Goal: Task Accomplishment & Management: Complete application form

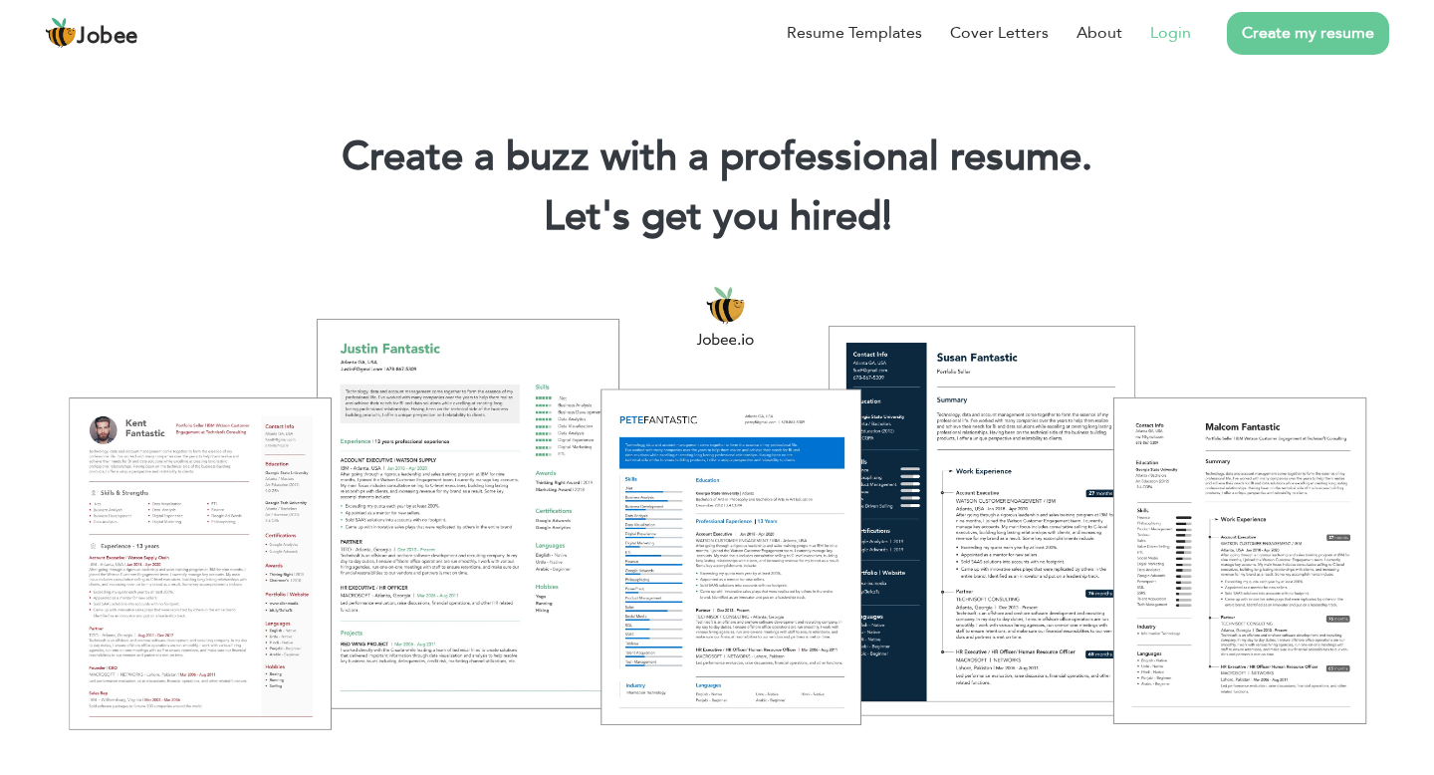
click at [1178, 41] on link "Login" at bounding box center [1170, 33] width 41 height 24
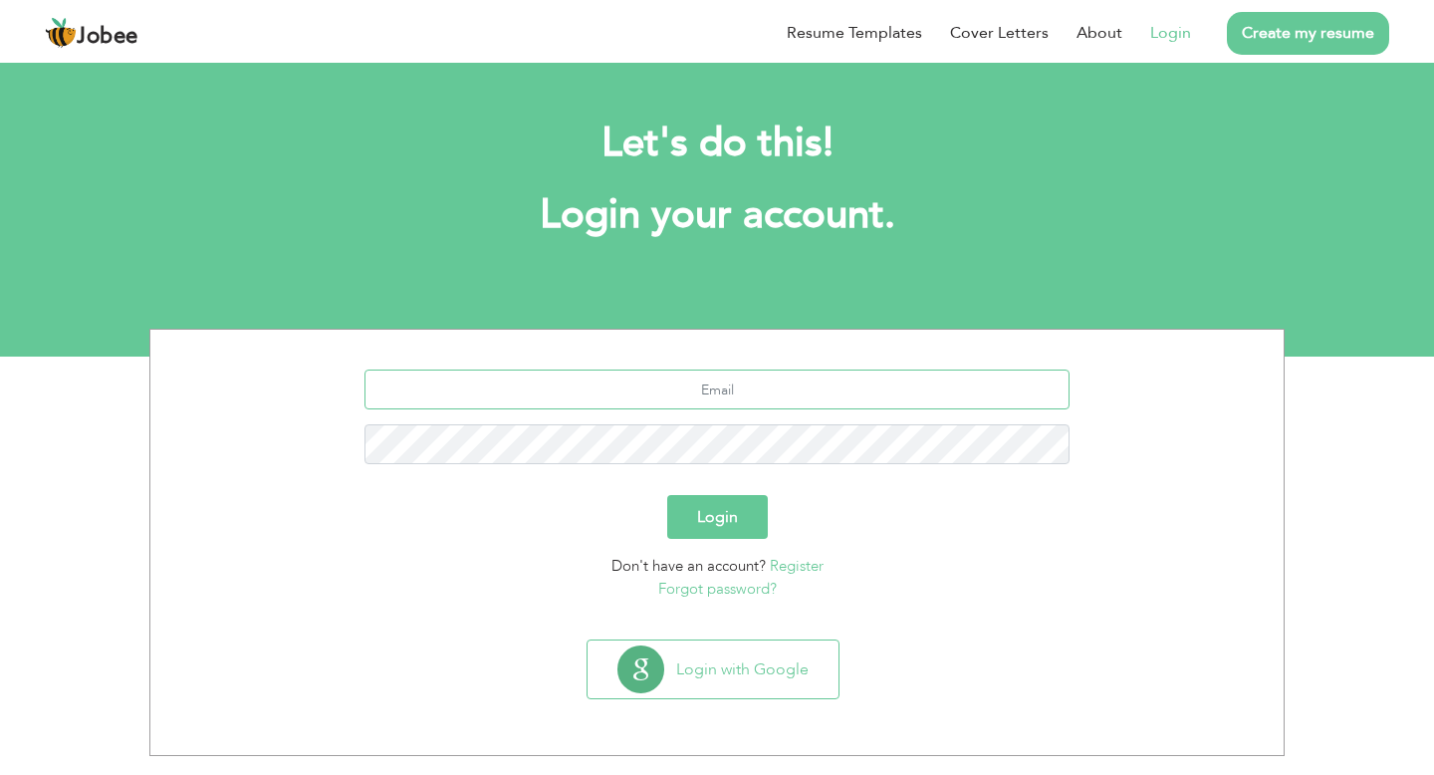
click at [758, 389] on input "text" at bounding box center [717, 389] width 706 height 40
type input "[EMAIL_ADDRESS][DOMAIN_NAME]"
click at [667, 495] on button "Login" at bounding box center [717, 517] width 101 height 44
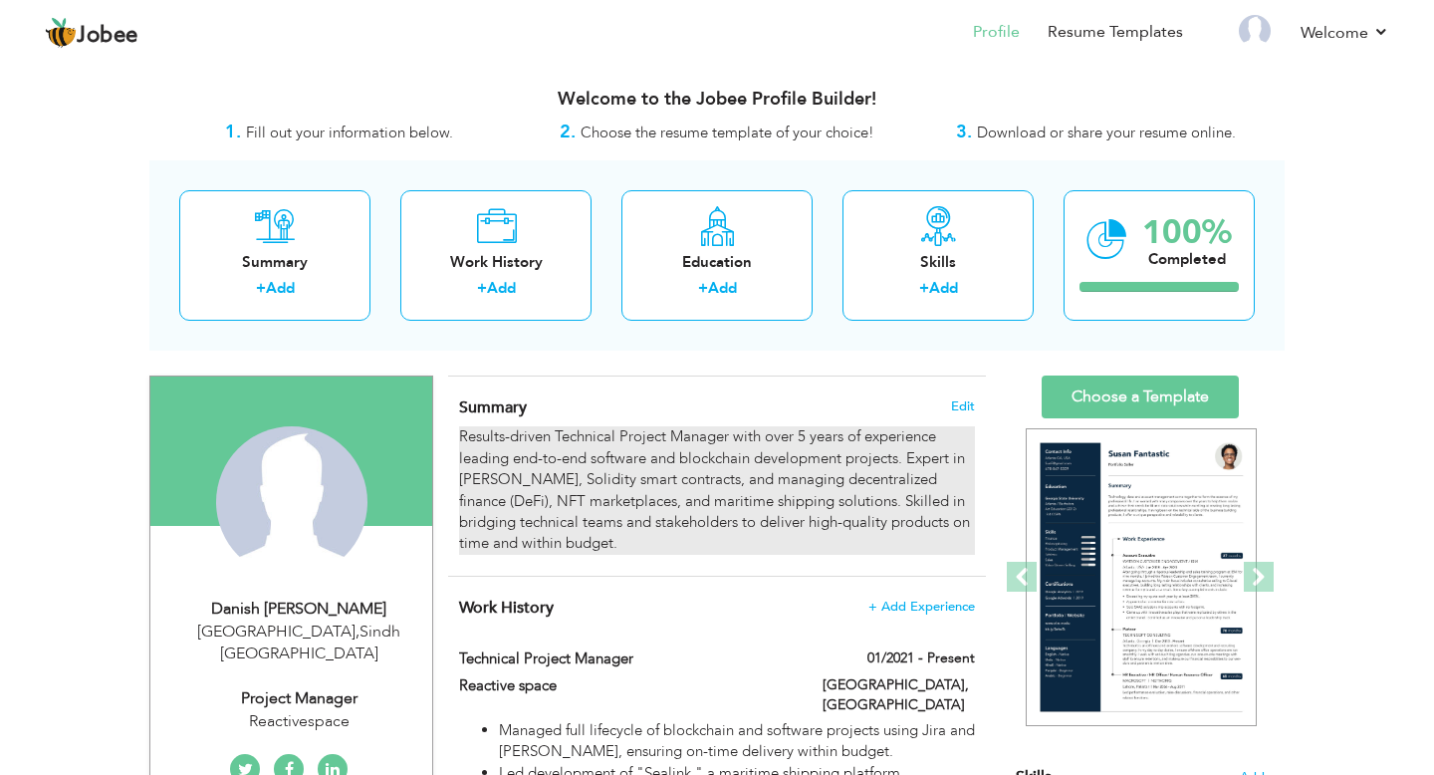
click at [728, 437] on div "Results-driven Technical Project Manager with over 5 years of experience leadin…" at bounding box center [717, 490] width 516 height 128
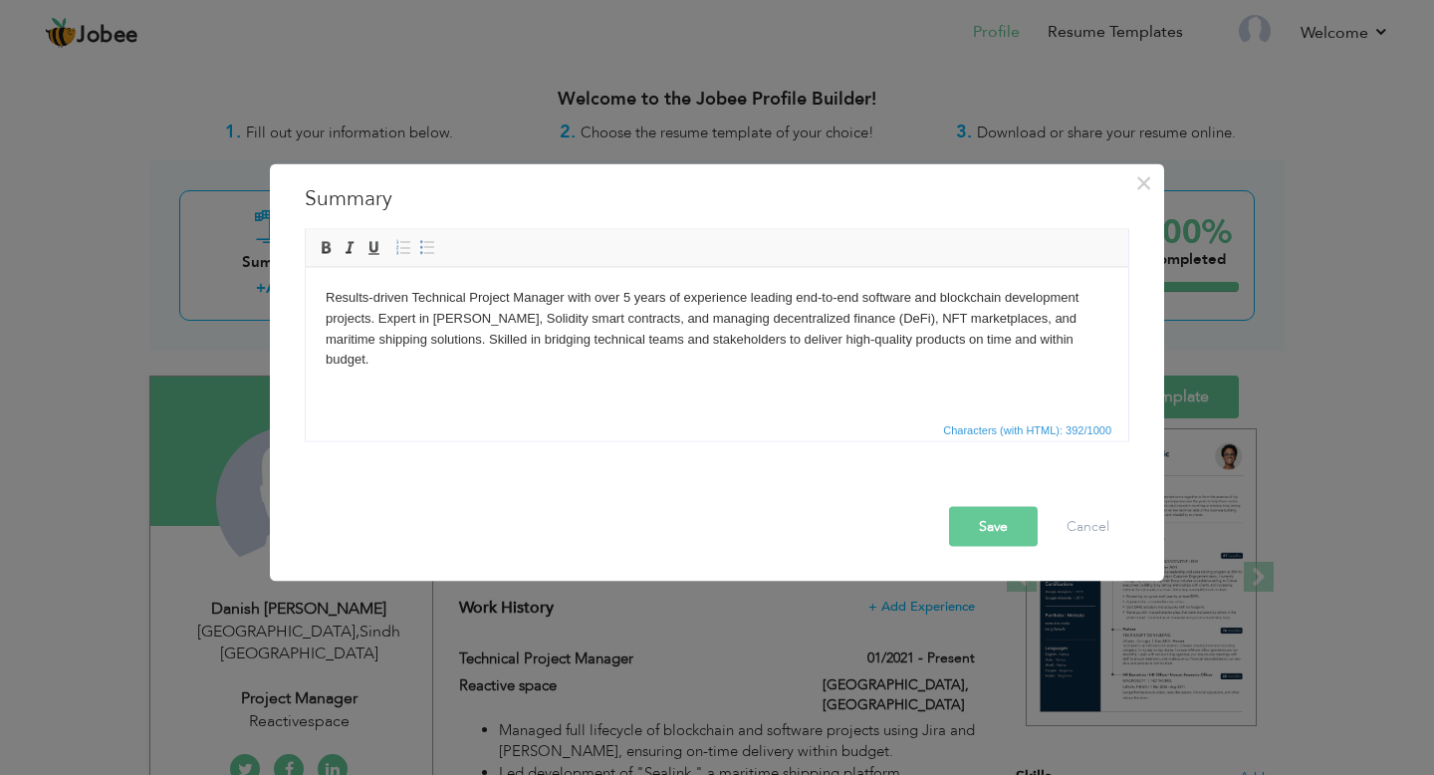
click at [566, 293] on body "Results-driven Technical Project Manager with over 5 years of experience leadin…" at bounding box center [717, 328] width 783 height 83
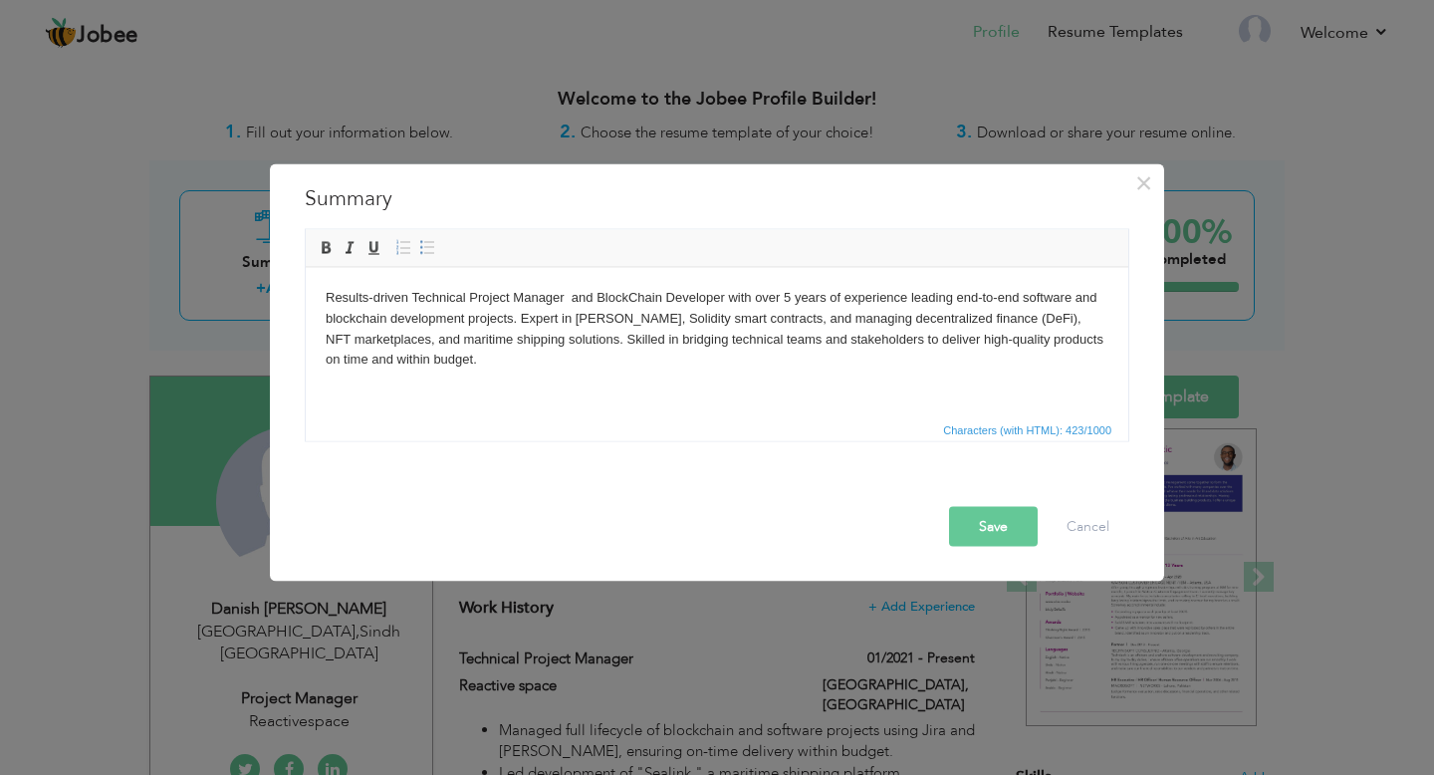
click at [996, 530] on button "Save" at bounding box center [993, 527] width 89 height 40
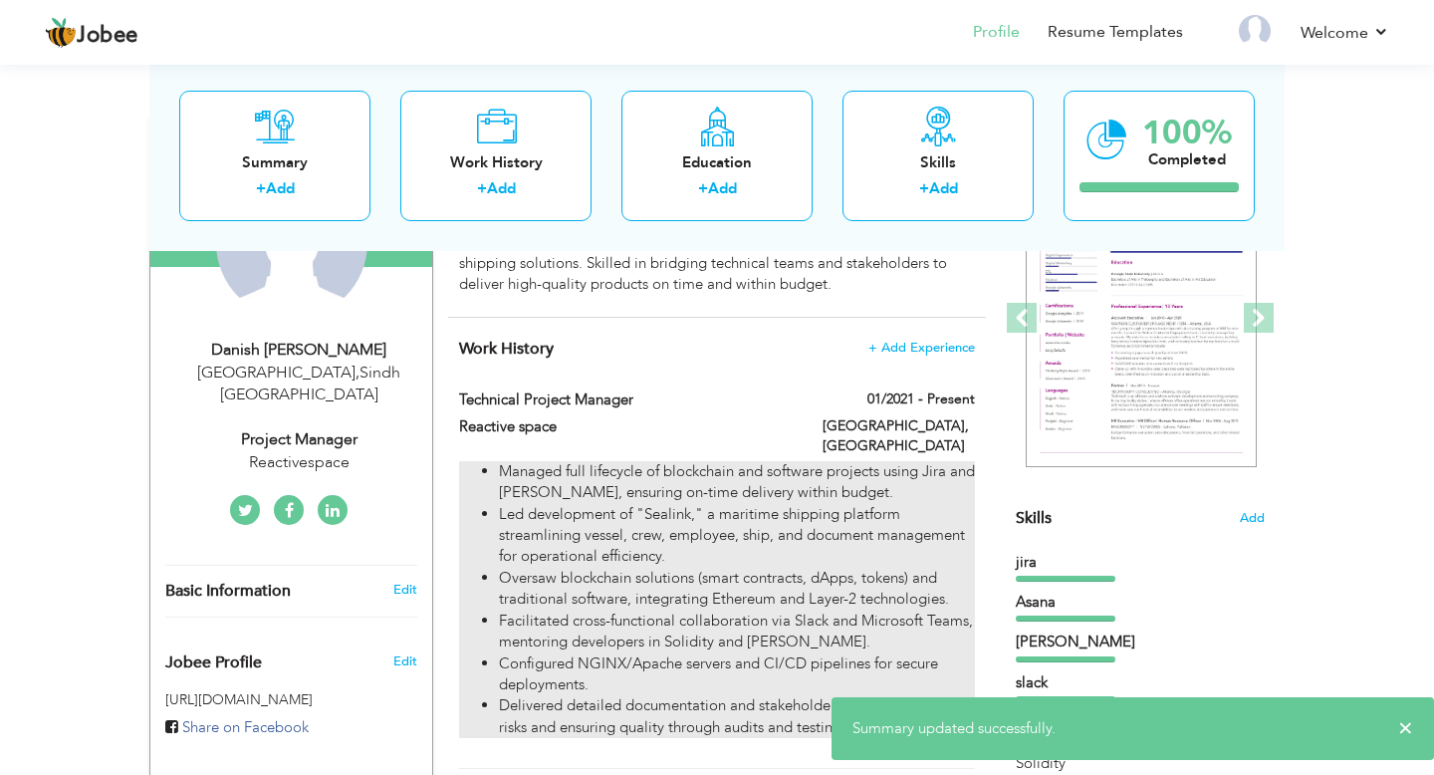
scroll to position [258, 0]
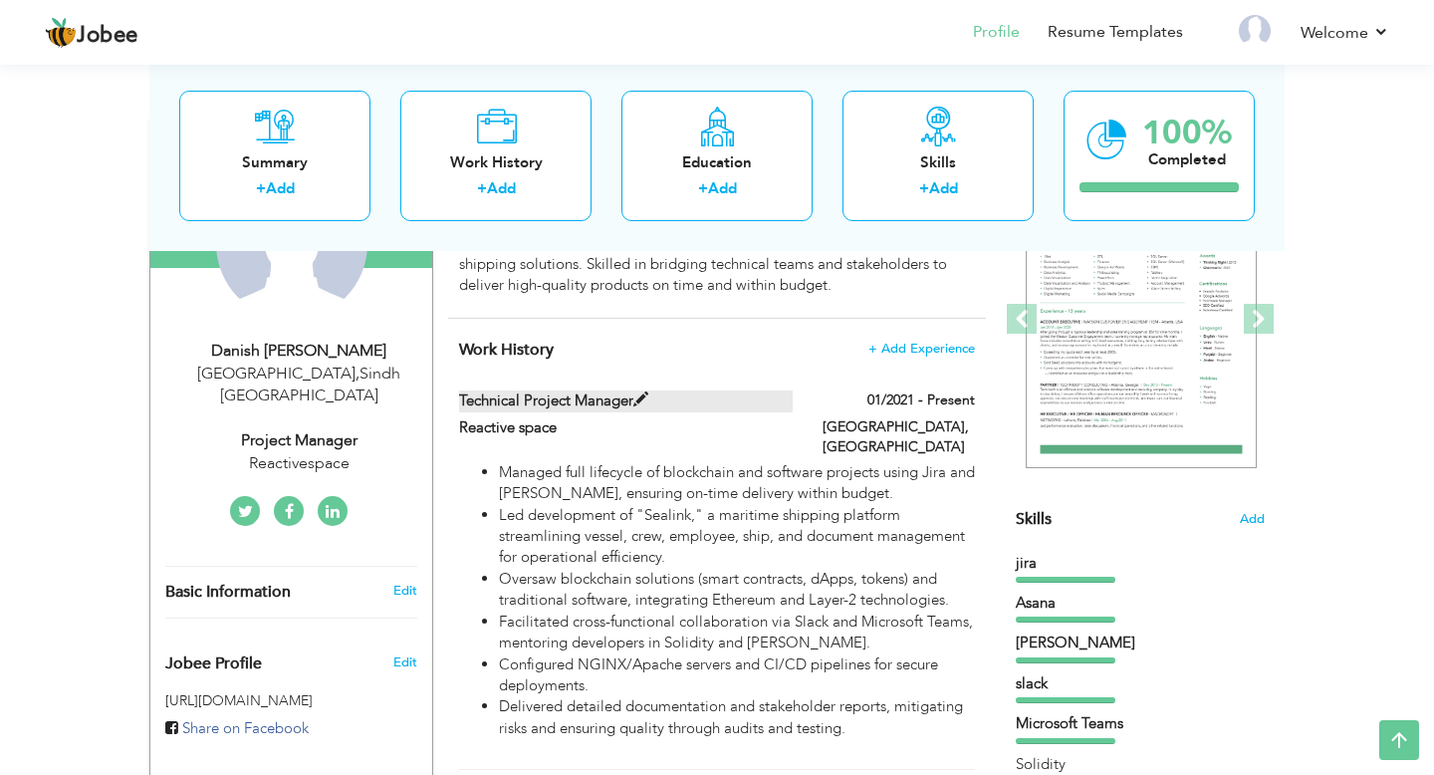
click at [638, 393] on span at bounding box center [640, 399] width 15 height 15
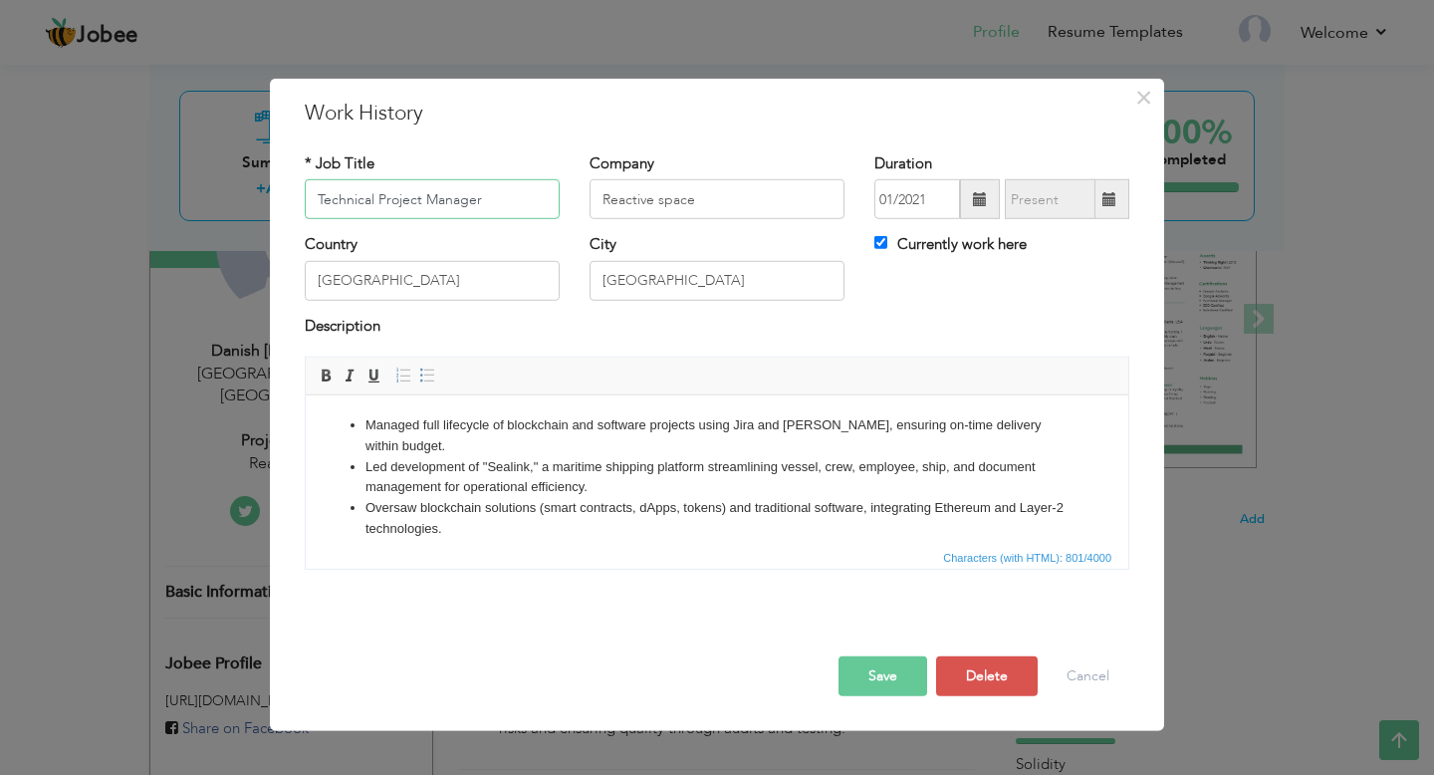
drag, startPoint x: 318, startPoint y: 194, endPoint x: 597, endPoint y: 192, distance: 279.8
click at [597, 193] on div "* Job Title Technical Project Manager Company Reactive space Duration 01/2021 C…" at bounding box center [717, 193] width 854 height 81
type input "Blockchain Developer"
click at [893, 664] on button "Save" at bounding box center [882, 676] width 89 height 40
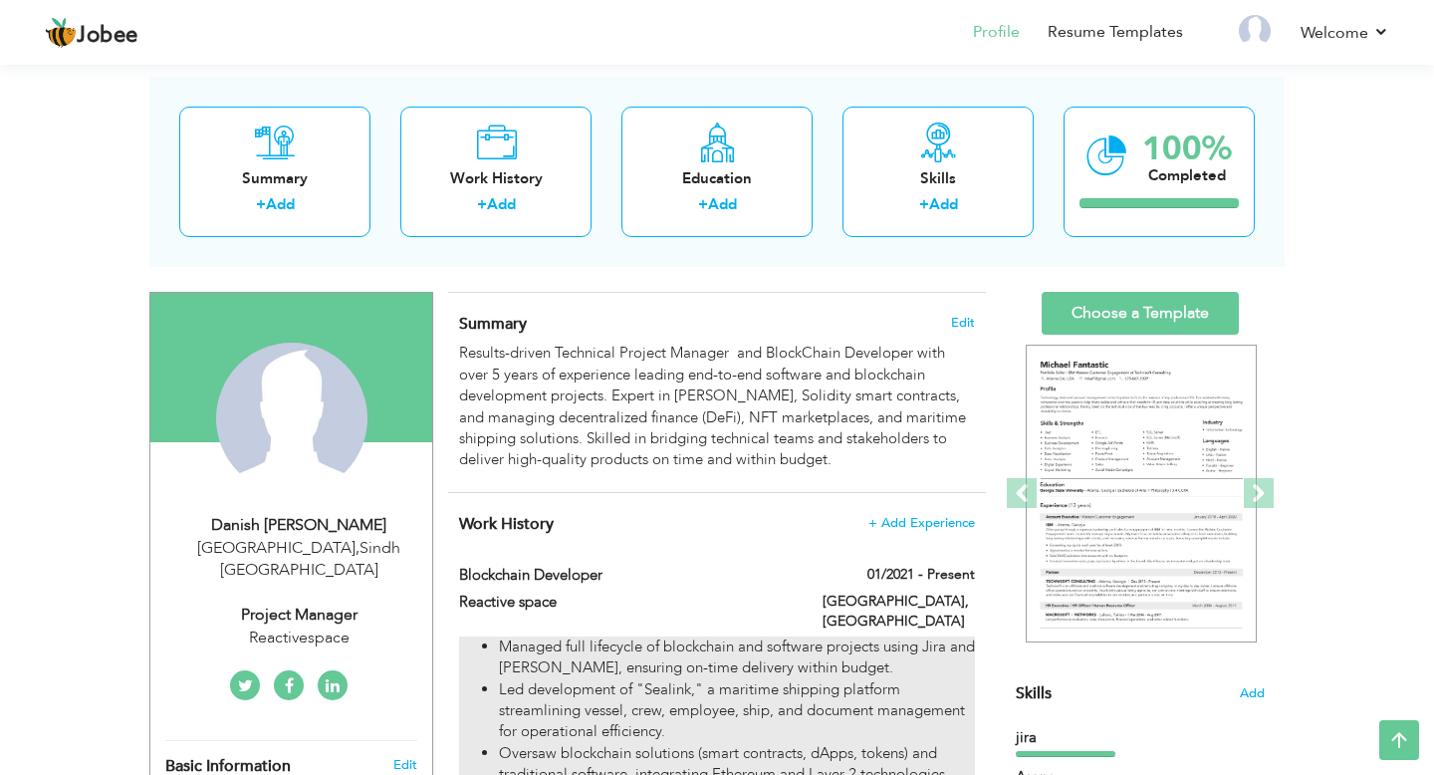
scroll to position [0, 0]
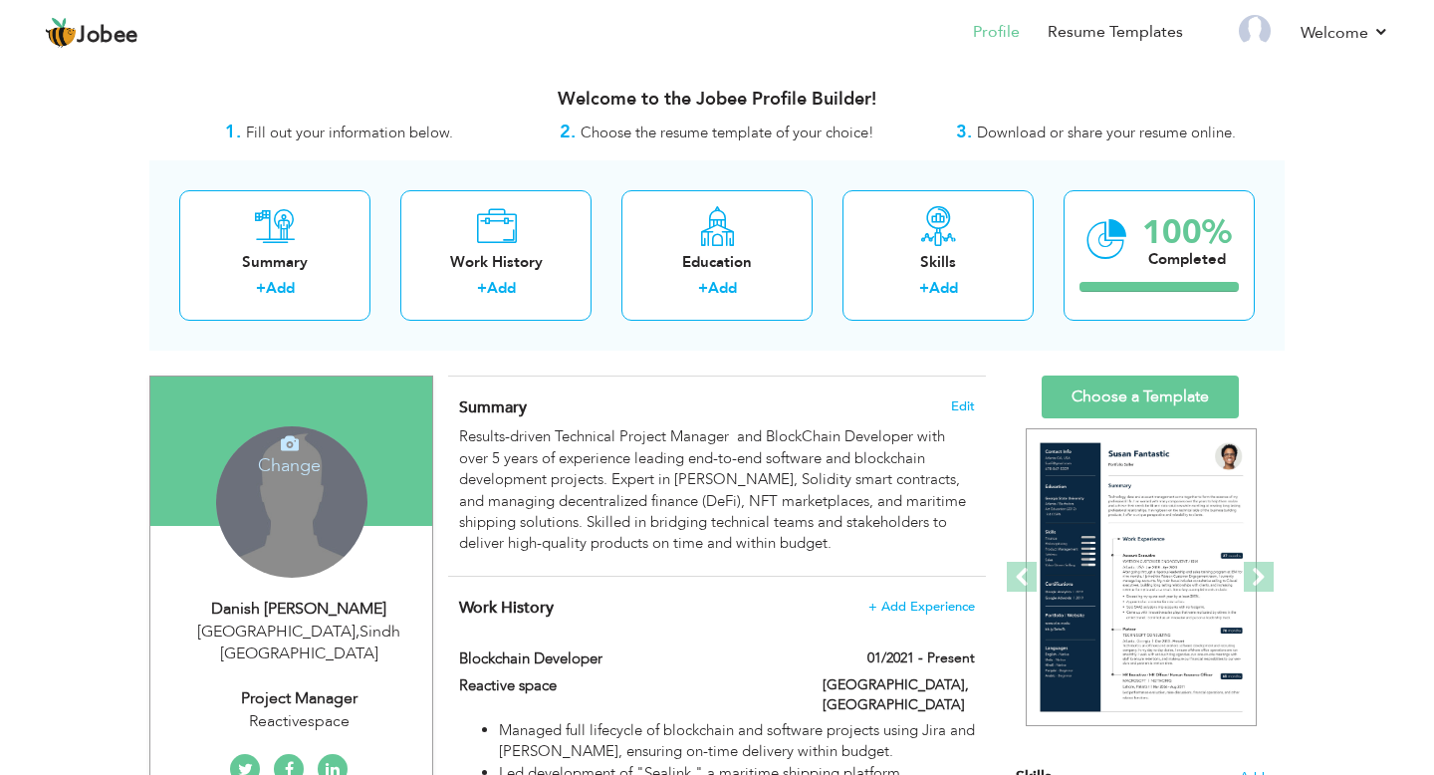
click at [291, 453] on h4 "Change" at bounding box center [290, 452] width 142 height 48
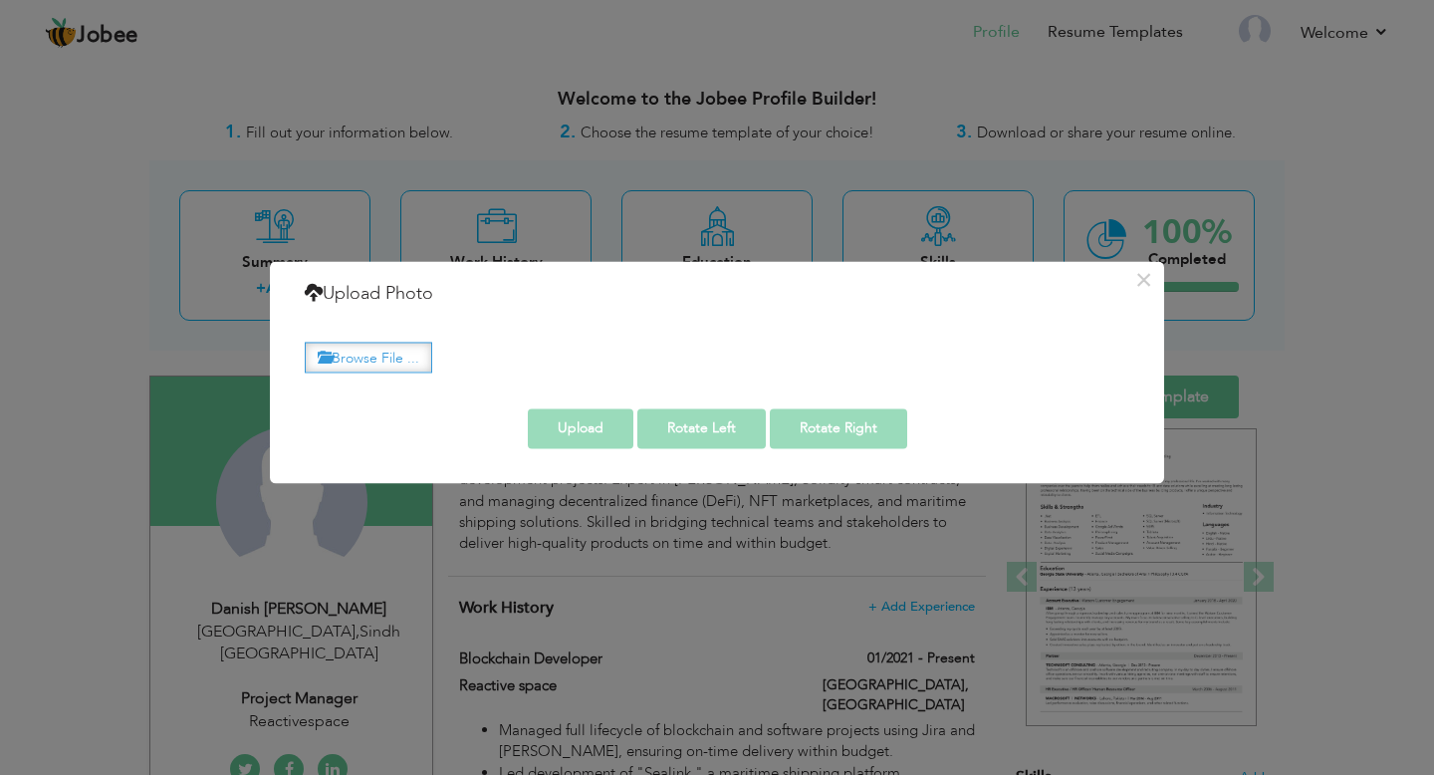
click at [398, 347] on label "Browse File ..." at bounding box center [368, 357] width 127 height 31
click at [0, 0] on input "Browse File ..." at bounding box center [0, 0] width 0 height 0
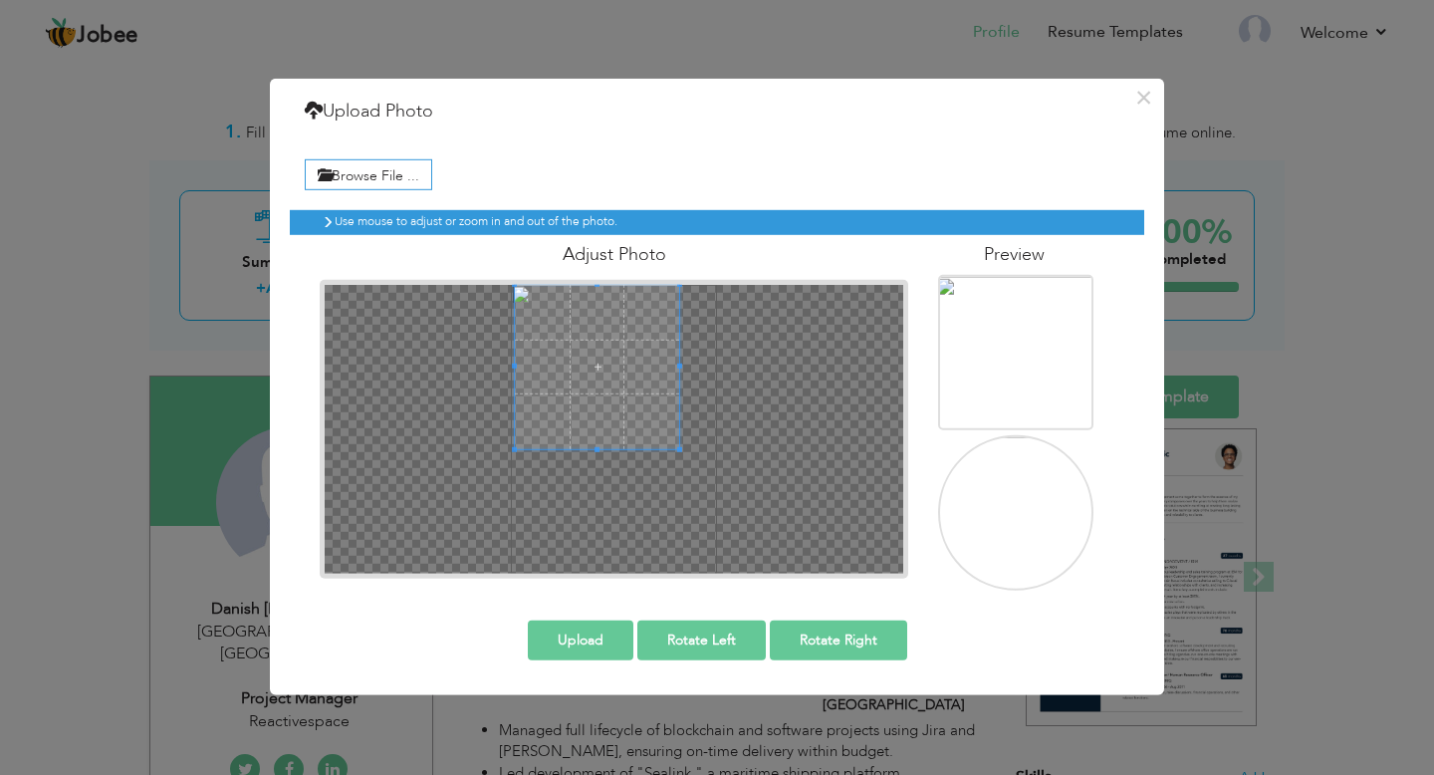
click at [620, 402] on span at bounding box center [597, 367] width 164 height 164
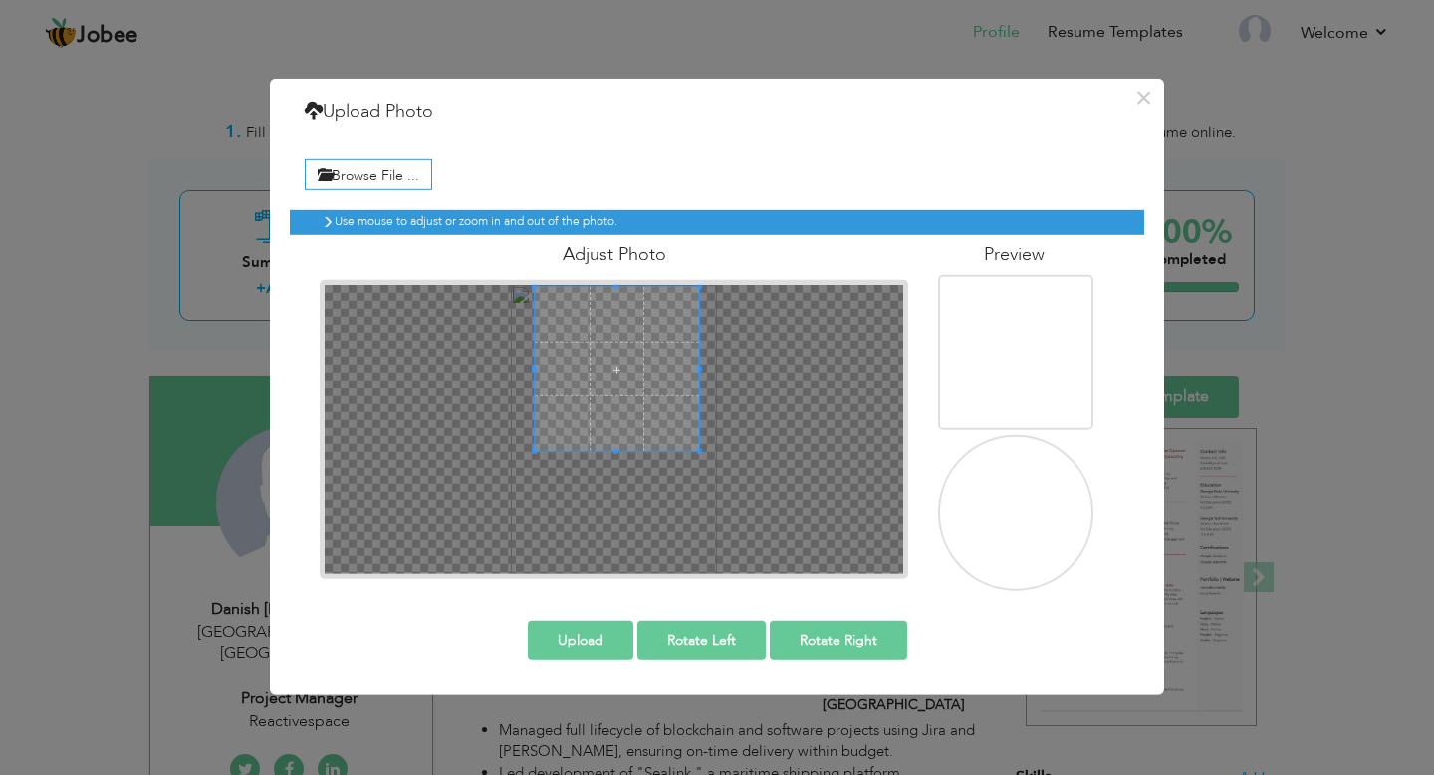
click at [695, 365] on span at bounding box center [617, 369] width 164 height 164
click at [732, 365] on div at bounding box center [614, 429] width 579 height 289
click at [652, 384] on span at bounding box center [598, 369] width 169 height 169
click at [605, 650] on button "Upload" at bounding box center [581, 640] width 106 height 40
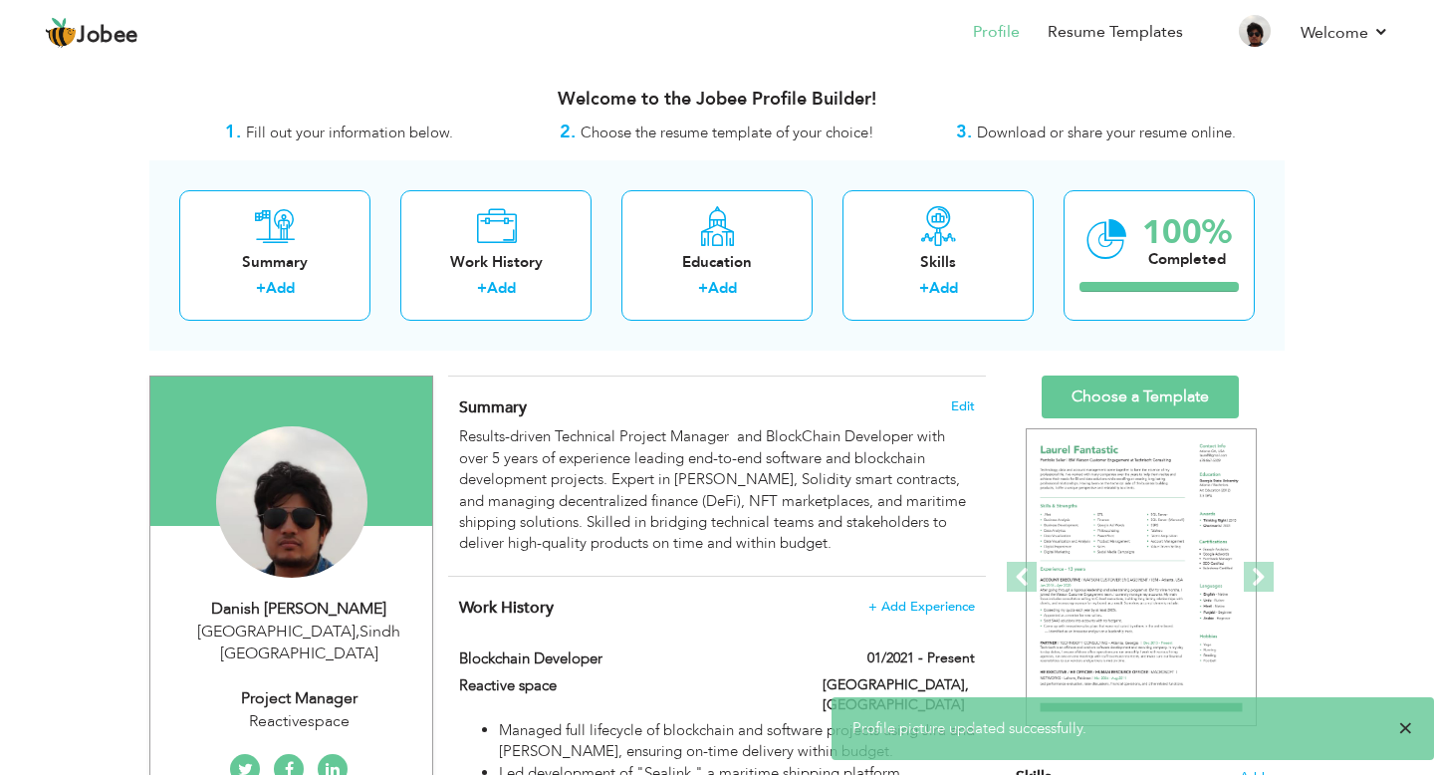
click at [1402, 727] on span "×" at bounding box center [1405, 728] width 15 height 20
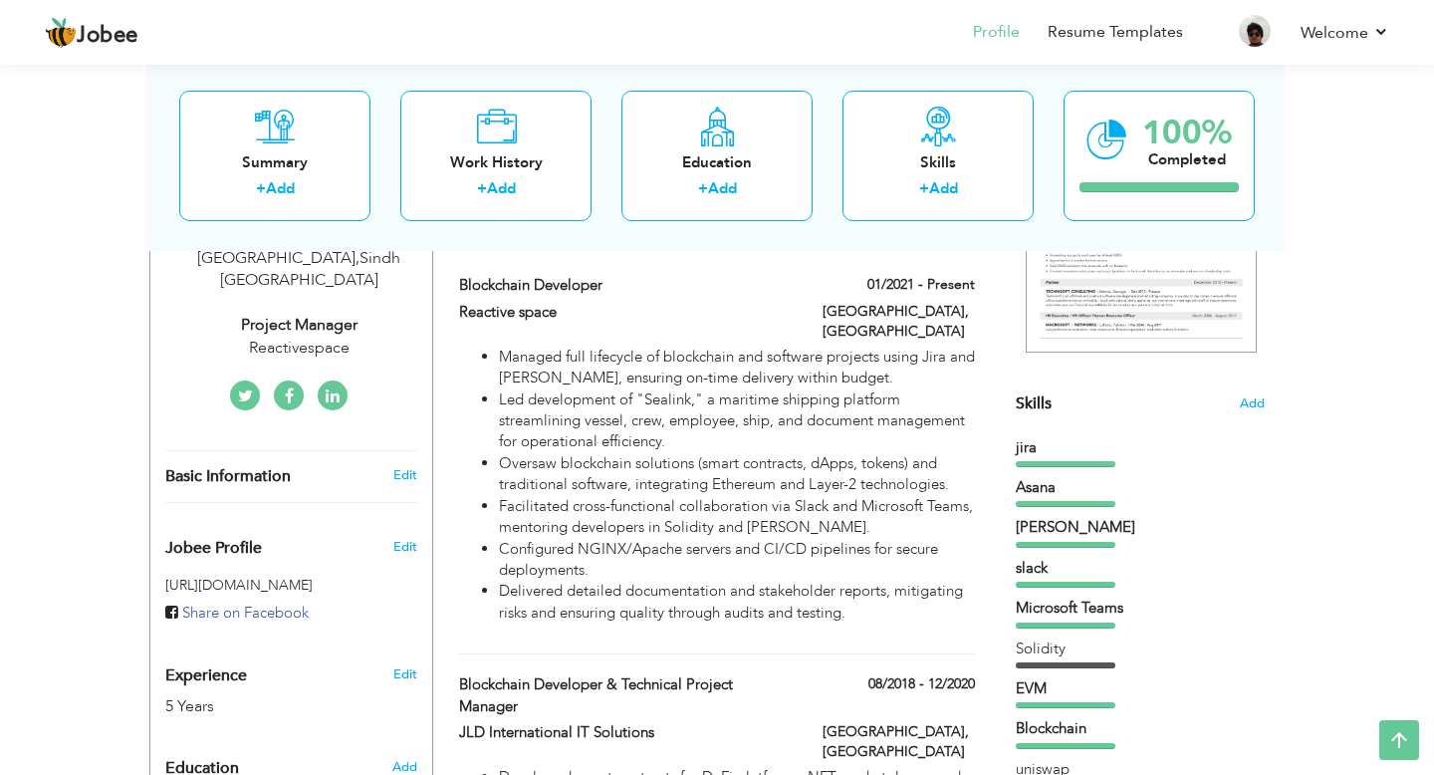
scroll to position [368, 0]
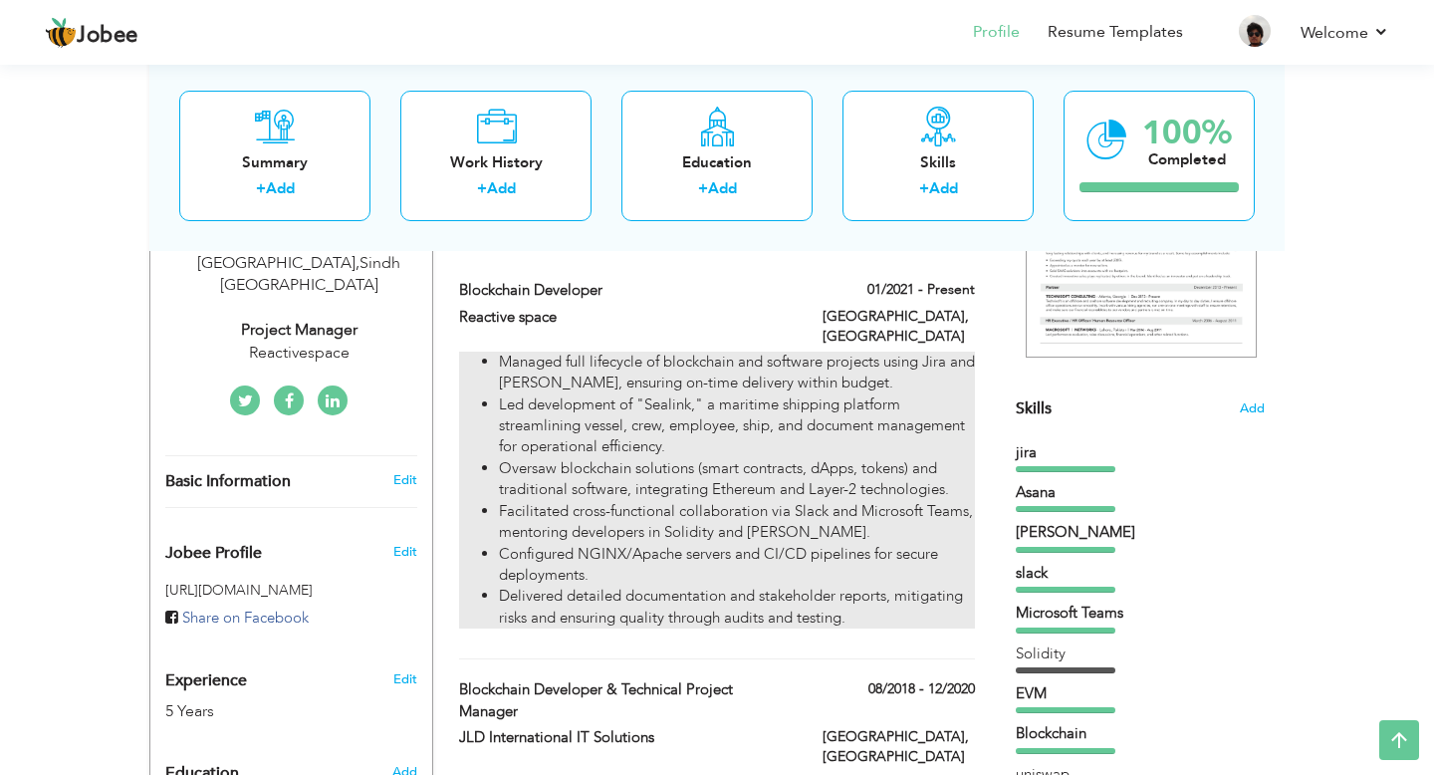
click at [869, 599] on li "Delivered detailed documentation and stakeholder reports, mitigating risks and …" at bounding box center [737, 607] width 476 height 43
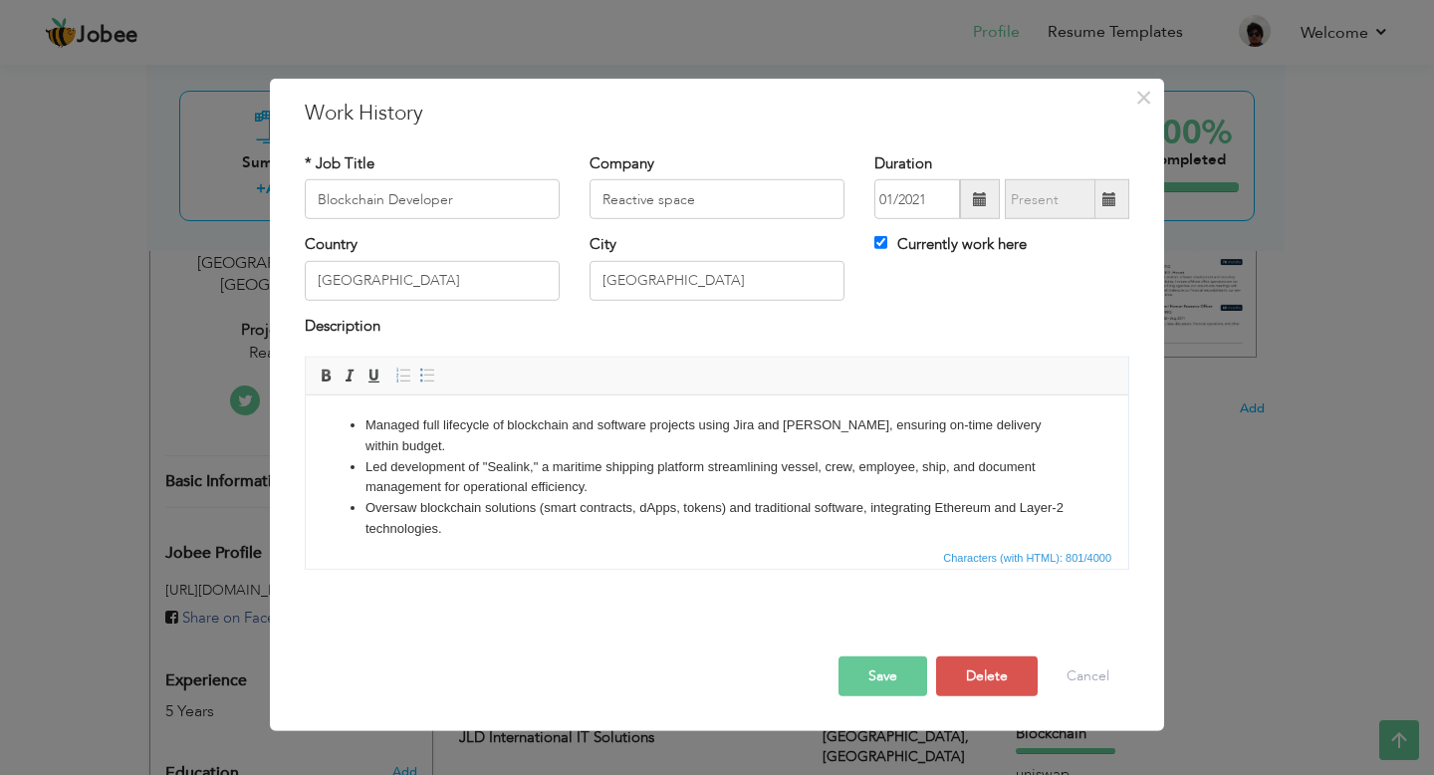
click at [1057, 540] on li "Facilitated cross-functional collaboration via Slack and Microsoft Teams, mento…" at bounding box center [716, 561] width 703 height 42
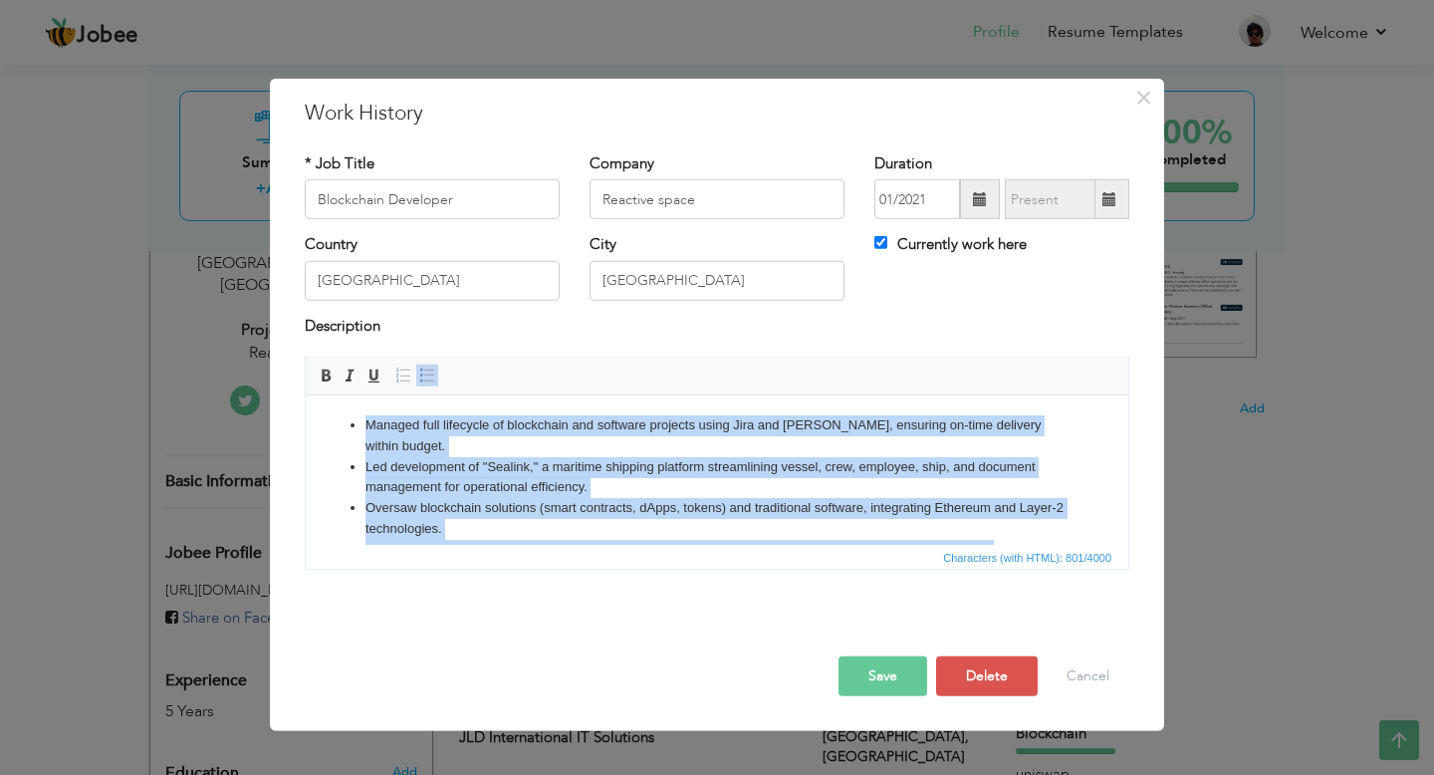
drag, startPoint x: 1051, startPoint y: 531, endPoint x: 354, endPoint y: 413, distance: 706.9
click at [354, 413] on html "Managed full lifecycle of blockchain and software projects using Jira and Asana…" at bounding box center [717, 518] width 823 height 247
copy ul "Managed full lifecycle of blockchain and software projects using Jira and Asana…"
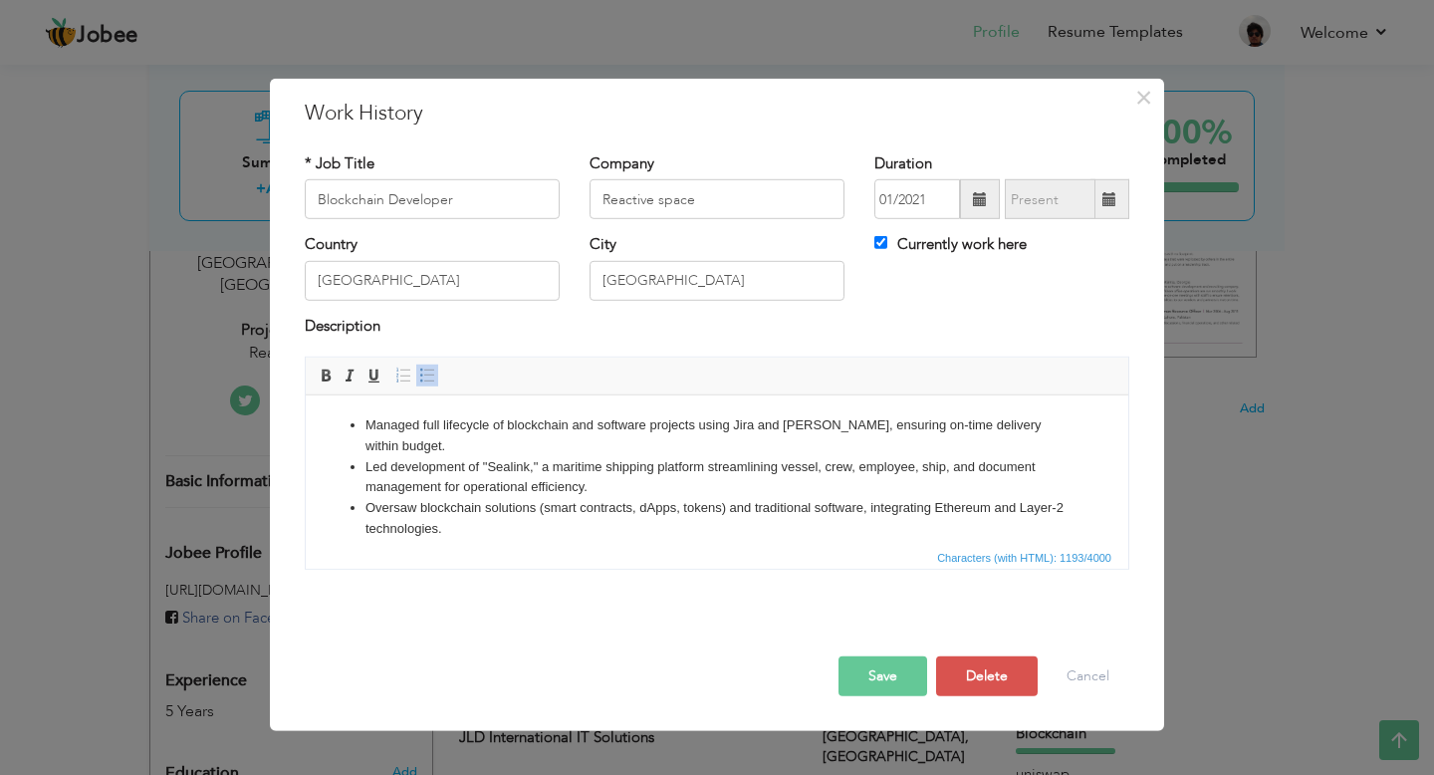
scroll to position [95, 0]
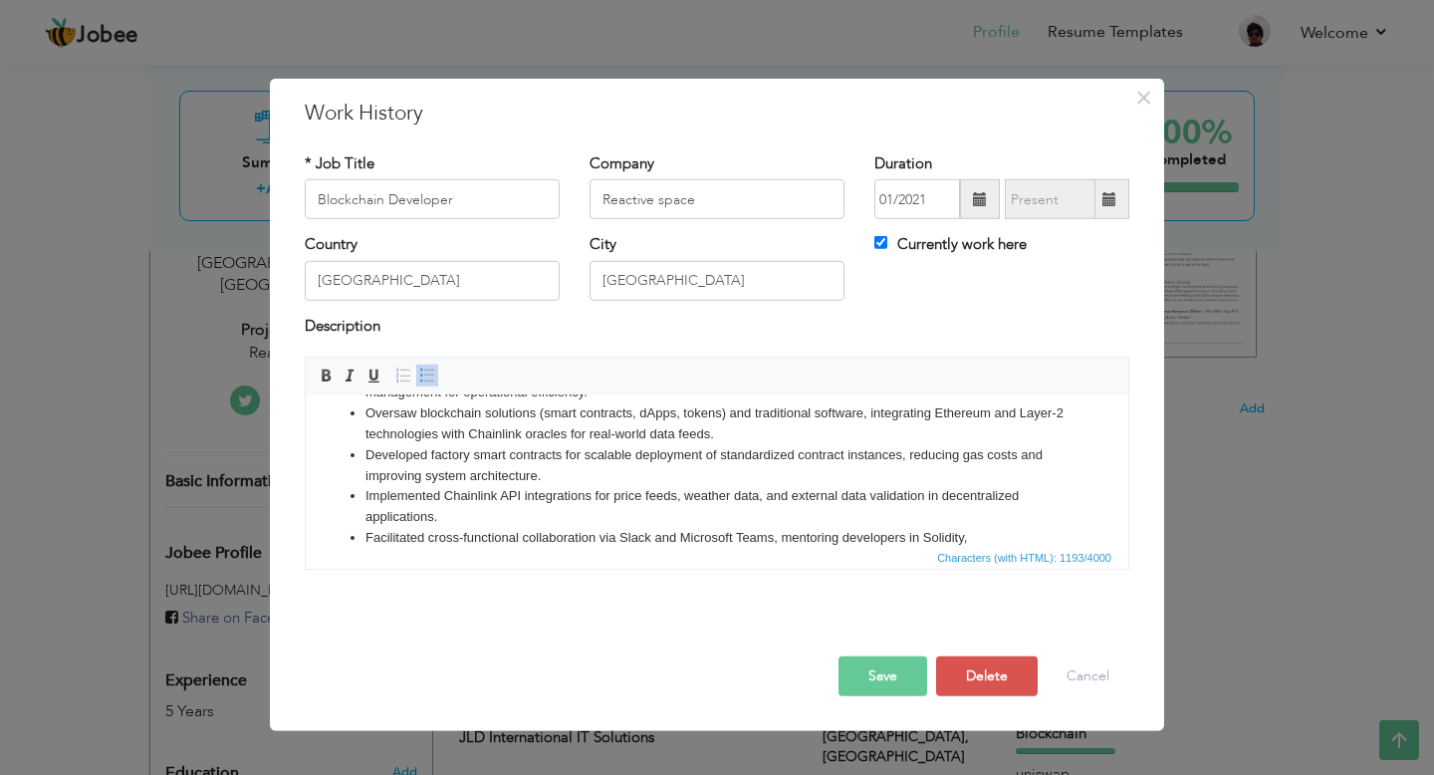
click at [900, 678] on button "Save" at bounding box center [882, 676] width 89 height 40
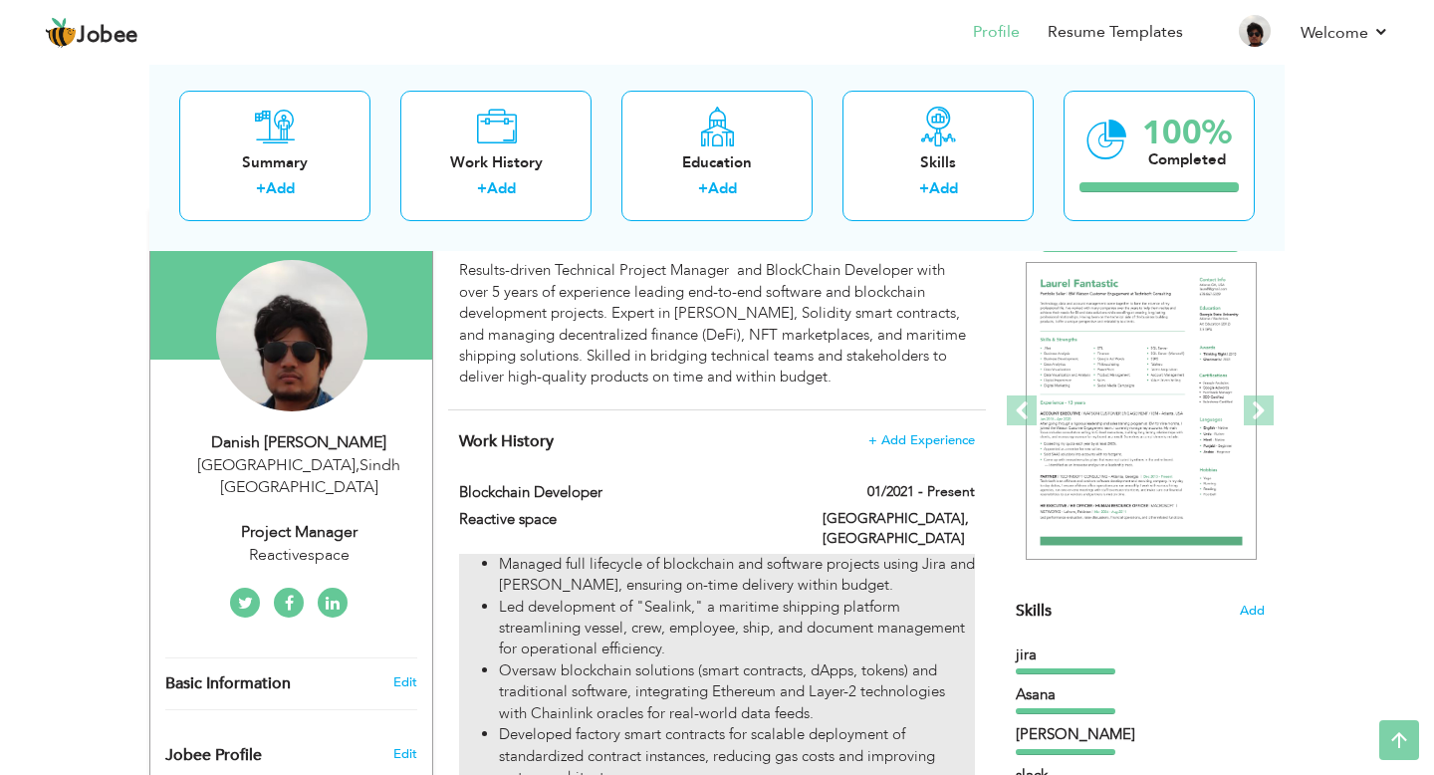
scroll to position [0, 0]
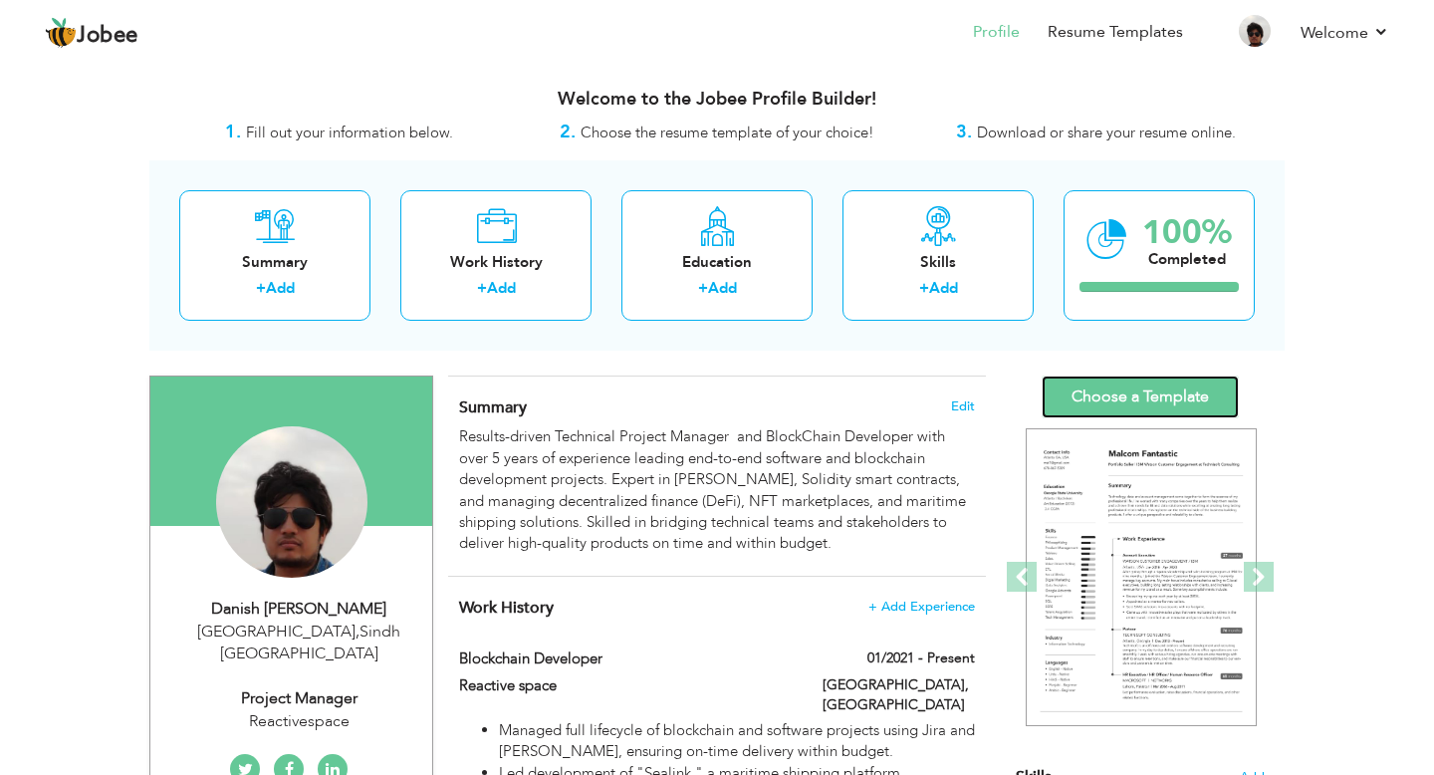
click at [1187, 395] on link "Choose a Template" at bounding box center [1140, 396] width 197 height 43
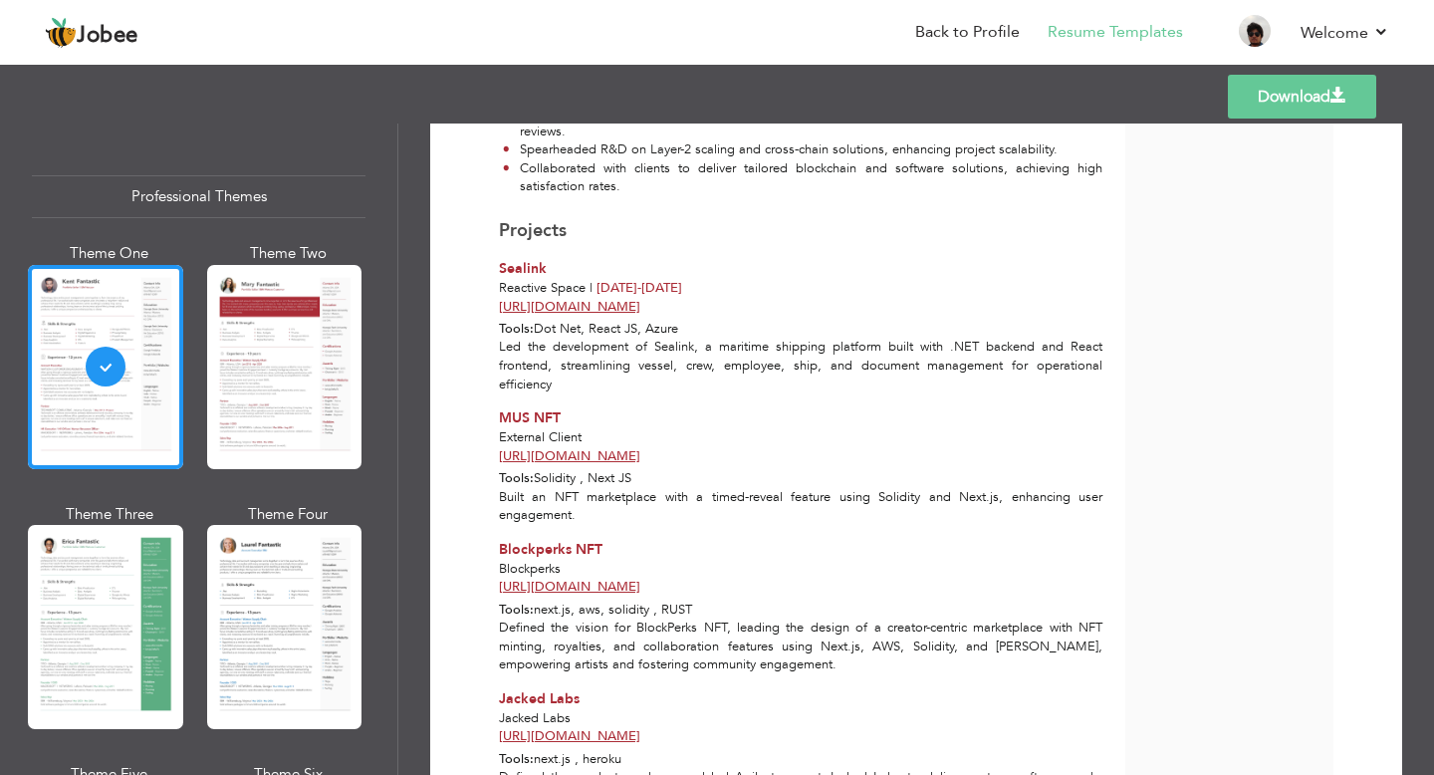
scroll to position [1495, 0]
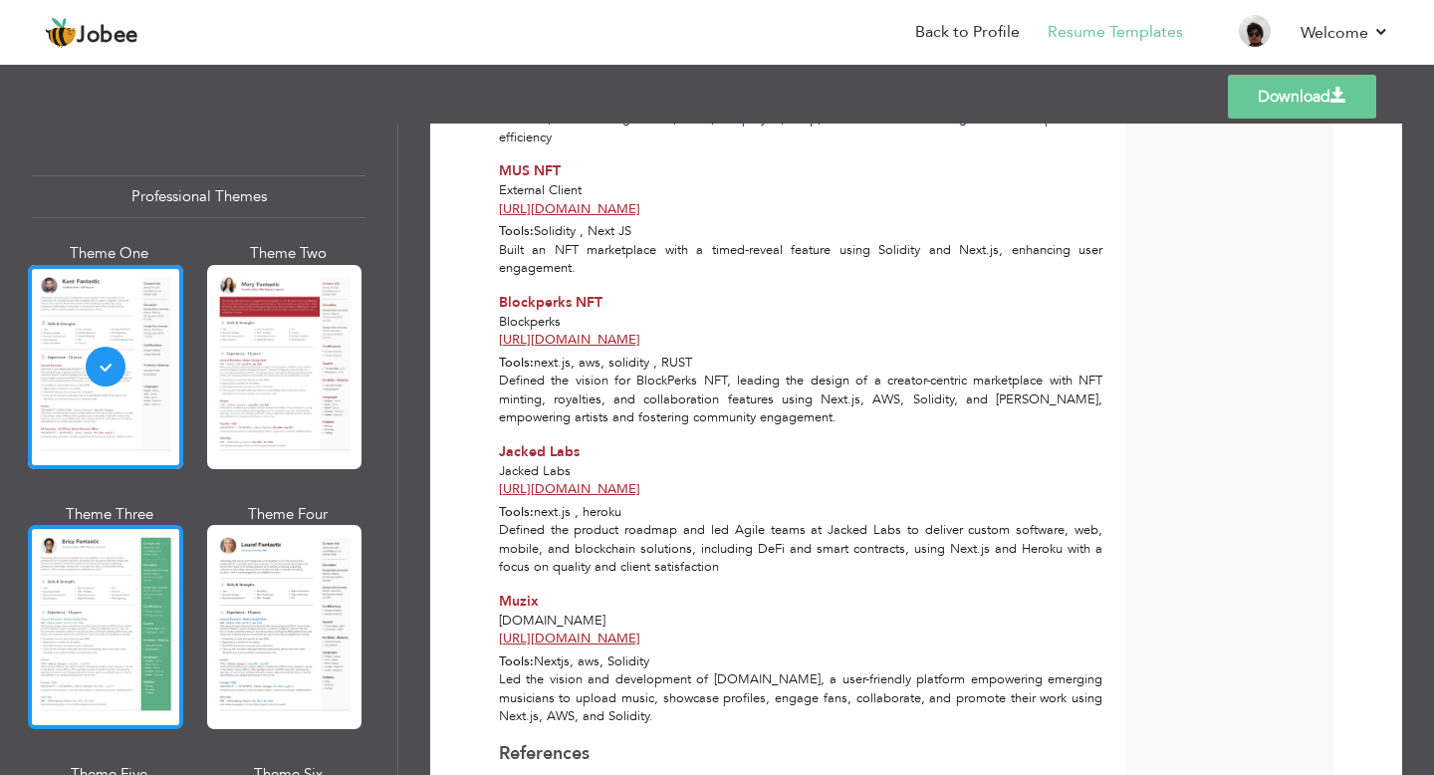
click at [91, 625] on div at bounding box center [105, 627] width 155 height 204
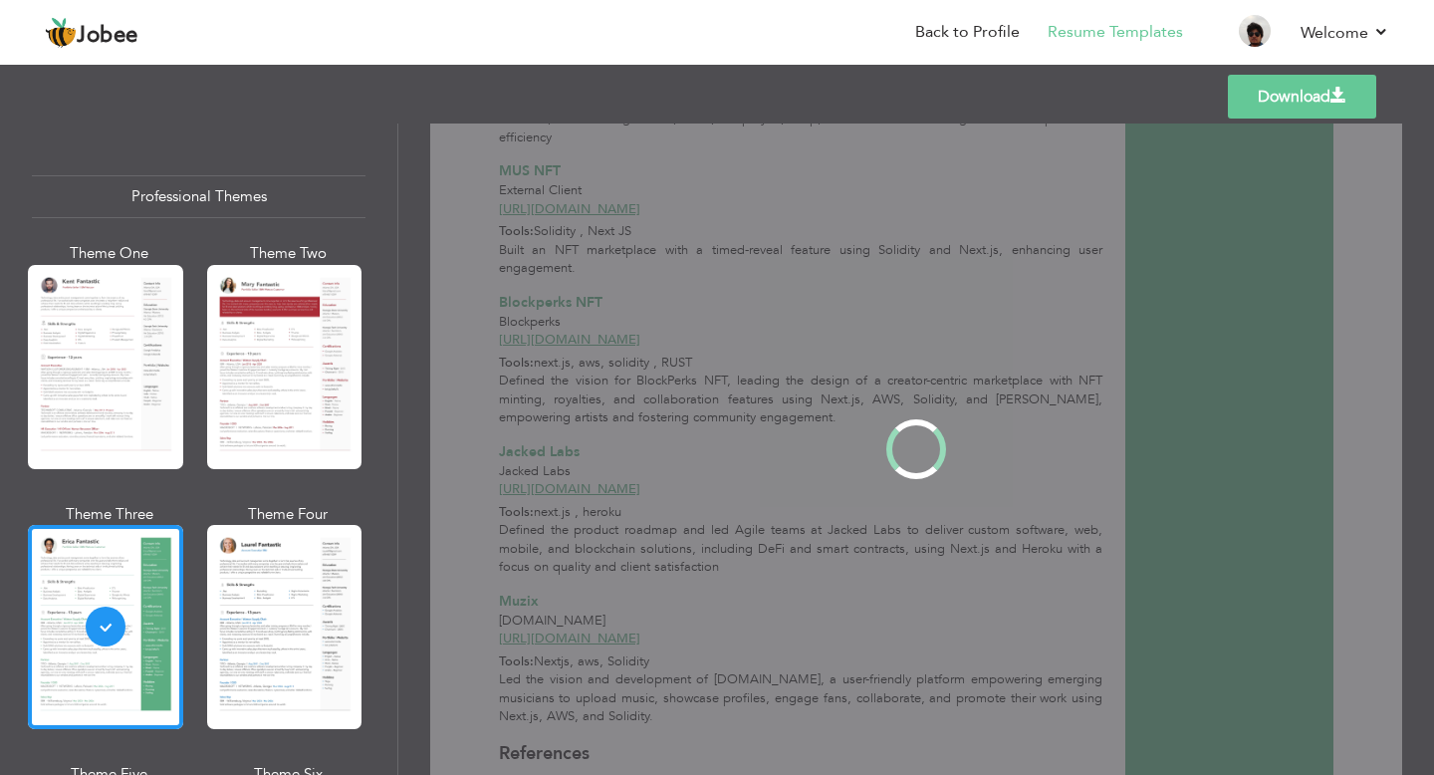
scroll to position [0, 0]
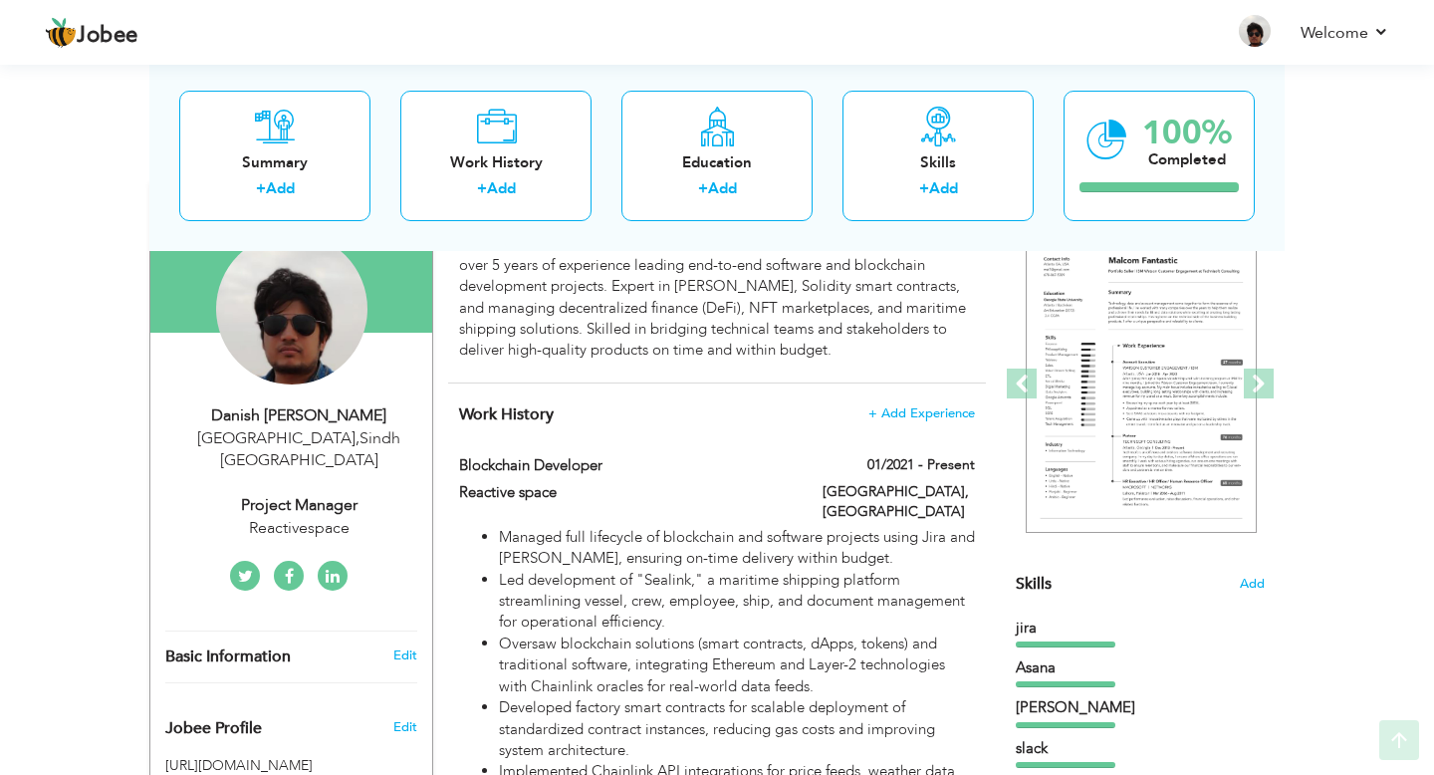
scroll to position [194, 0]
click at [332, 493] on div "Project manager" at bounding box center [298, 504] width 267 height 23
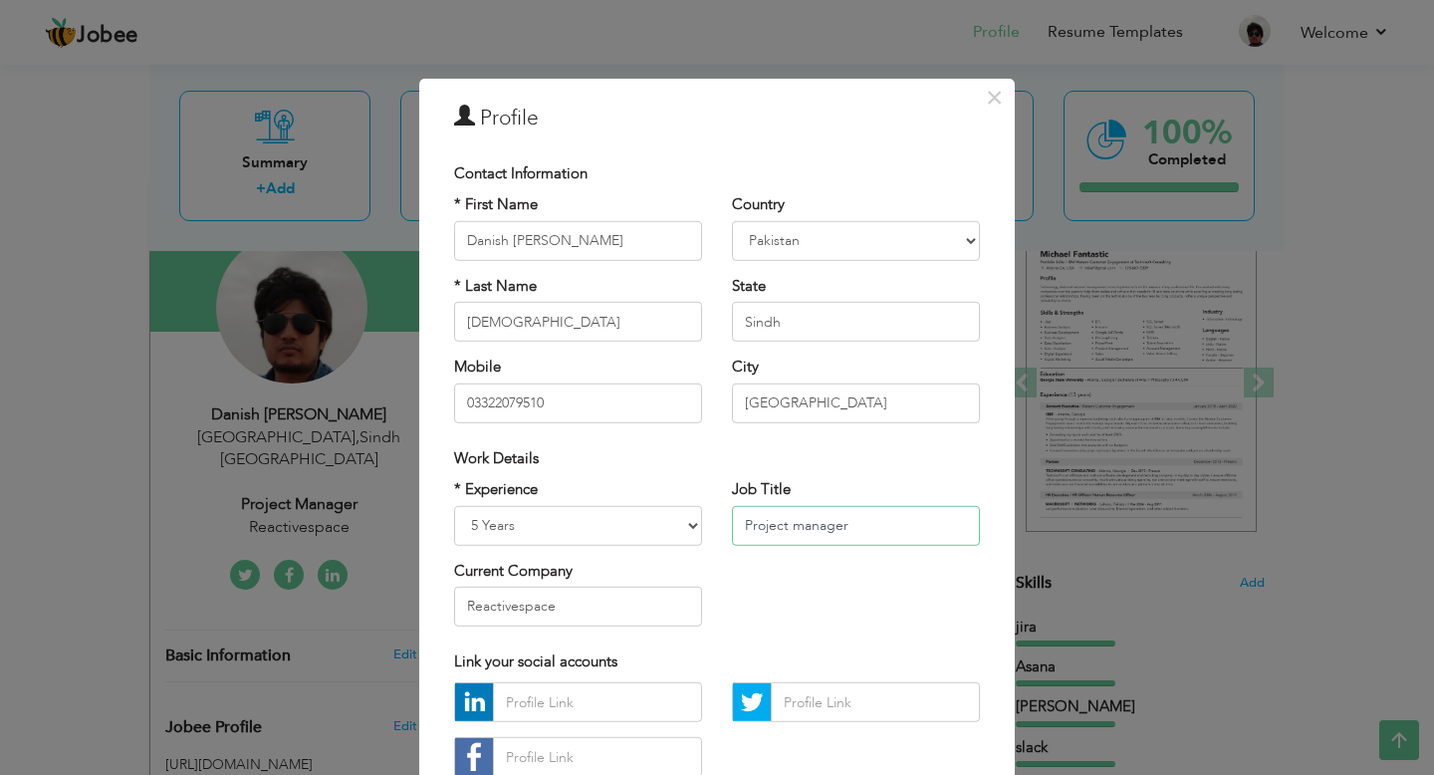
click at [771, 533] on input "Project manager" at bounding box center [856, 525] width 248 height 40
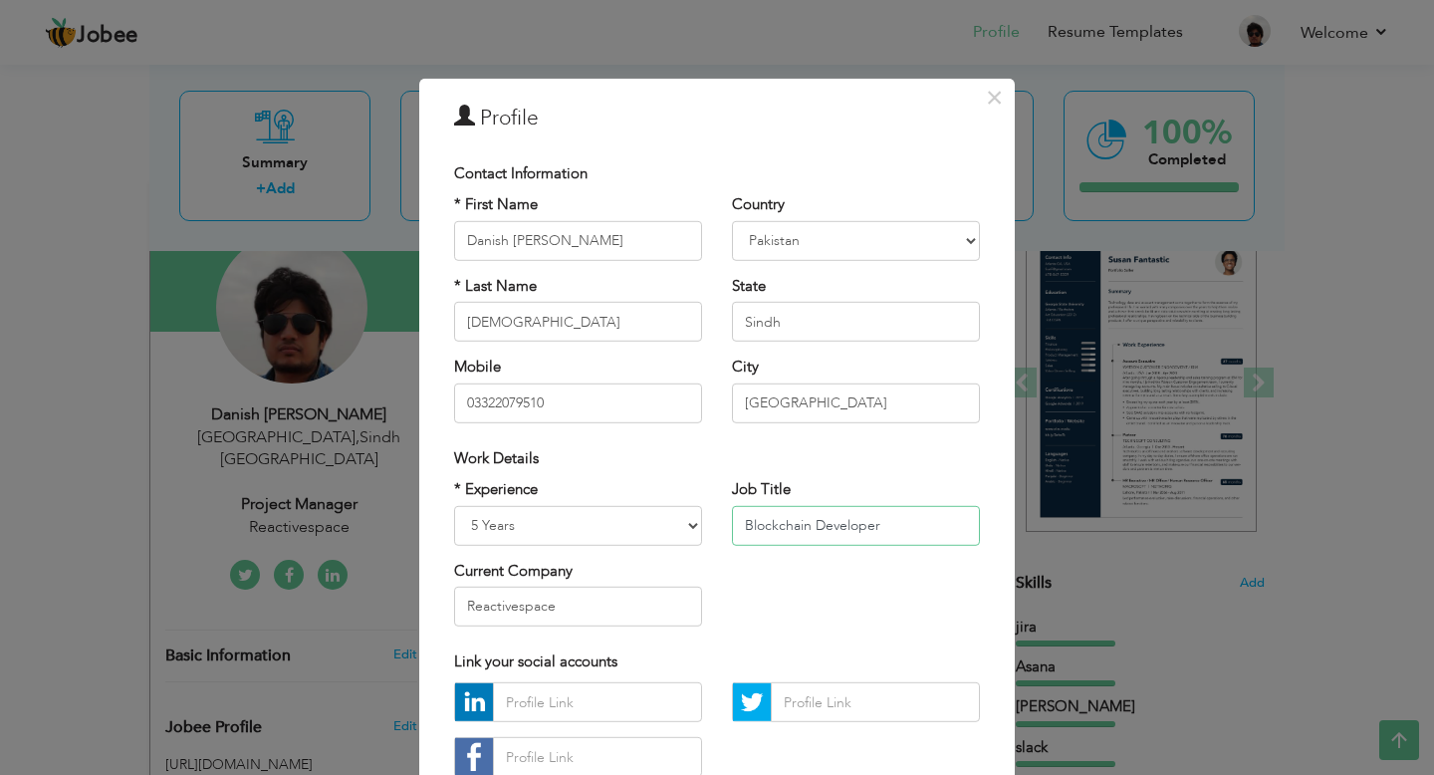
scroll to position [137, 0]
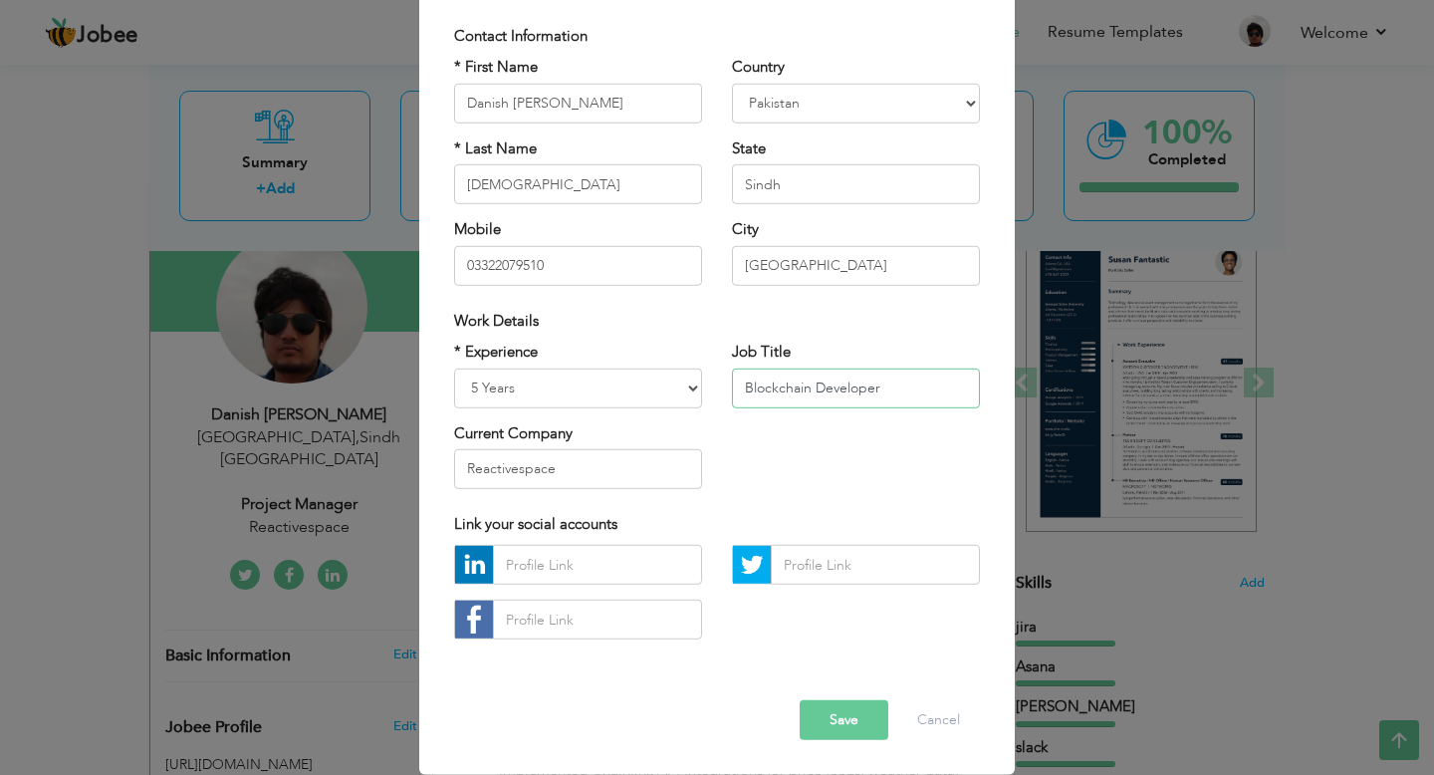
type input "Blockchain Developer"
click at [850, 725] on button "Save" at bounding box center [844, 720] width 89 height 40
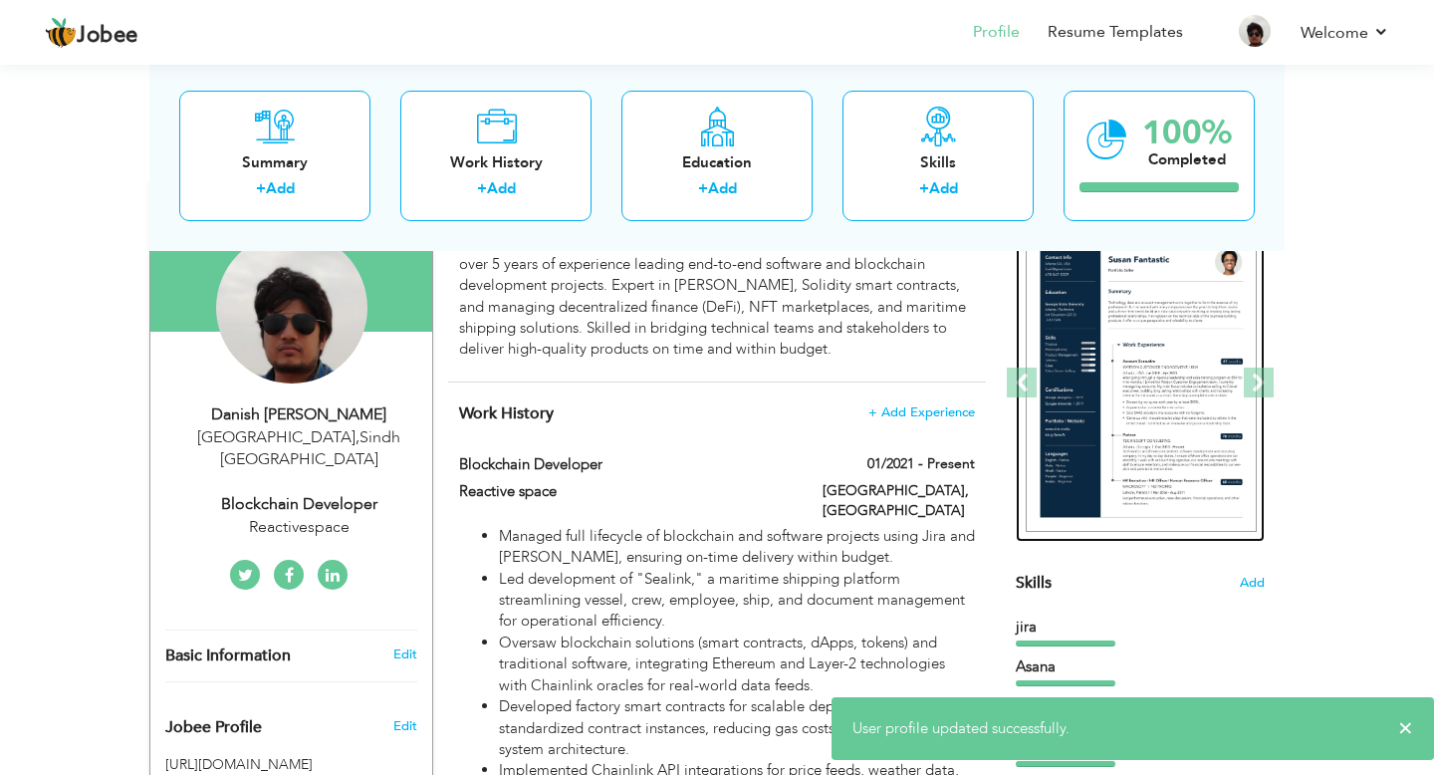
click at [1196, 337] on img at bounding box center [1141, 383] width 231 height 299
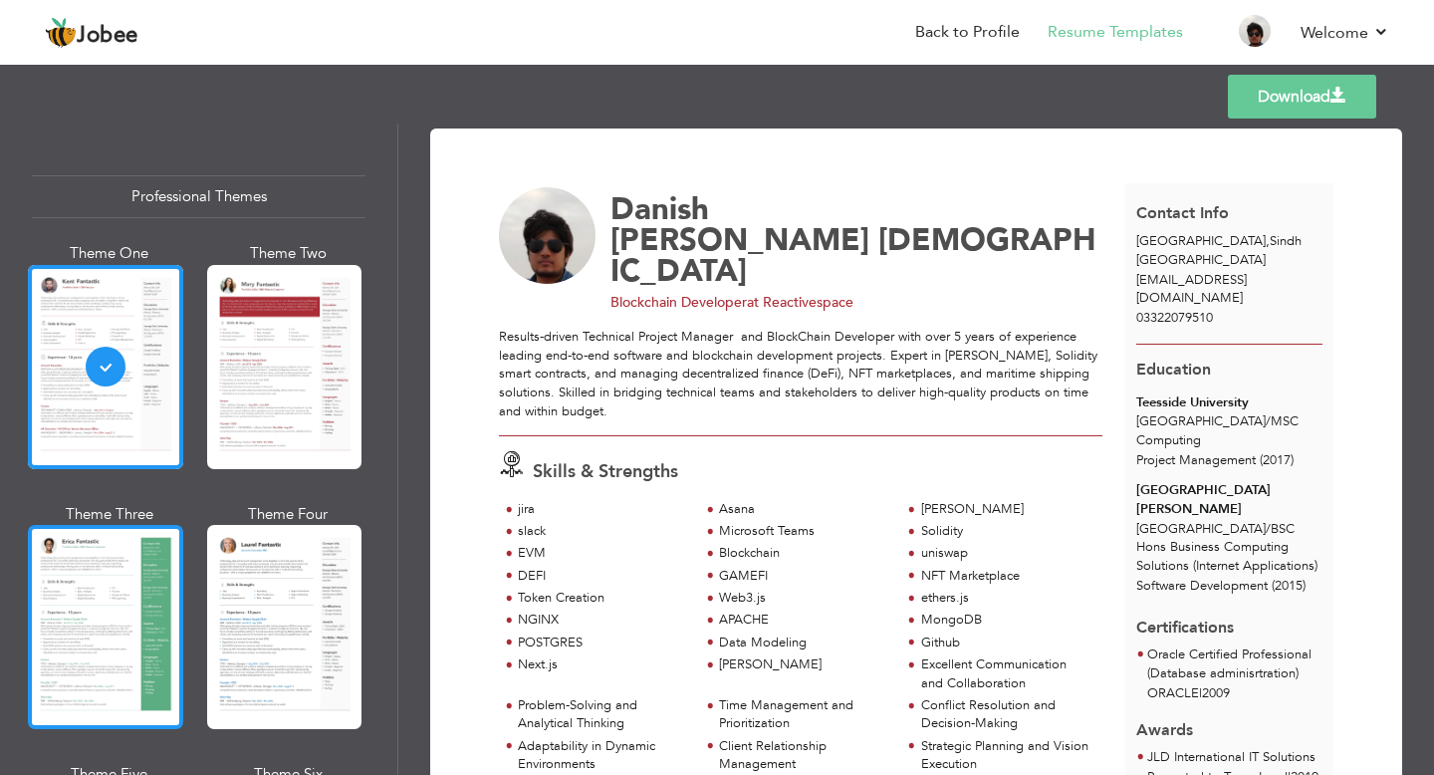
click at [84, 612] on div at bounding box center [105, 627] width 155 height 204
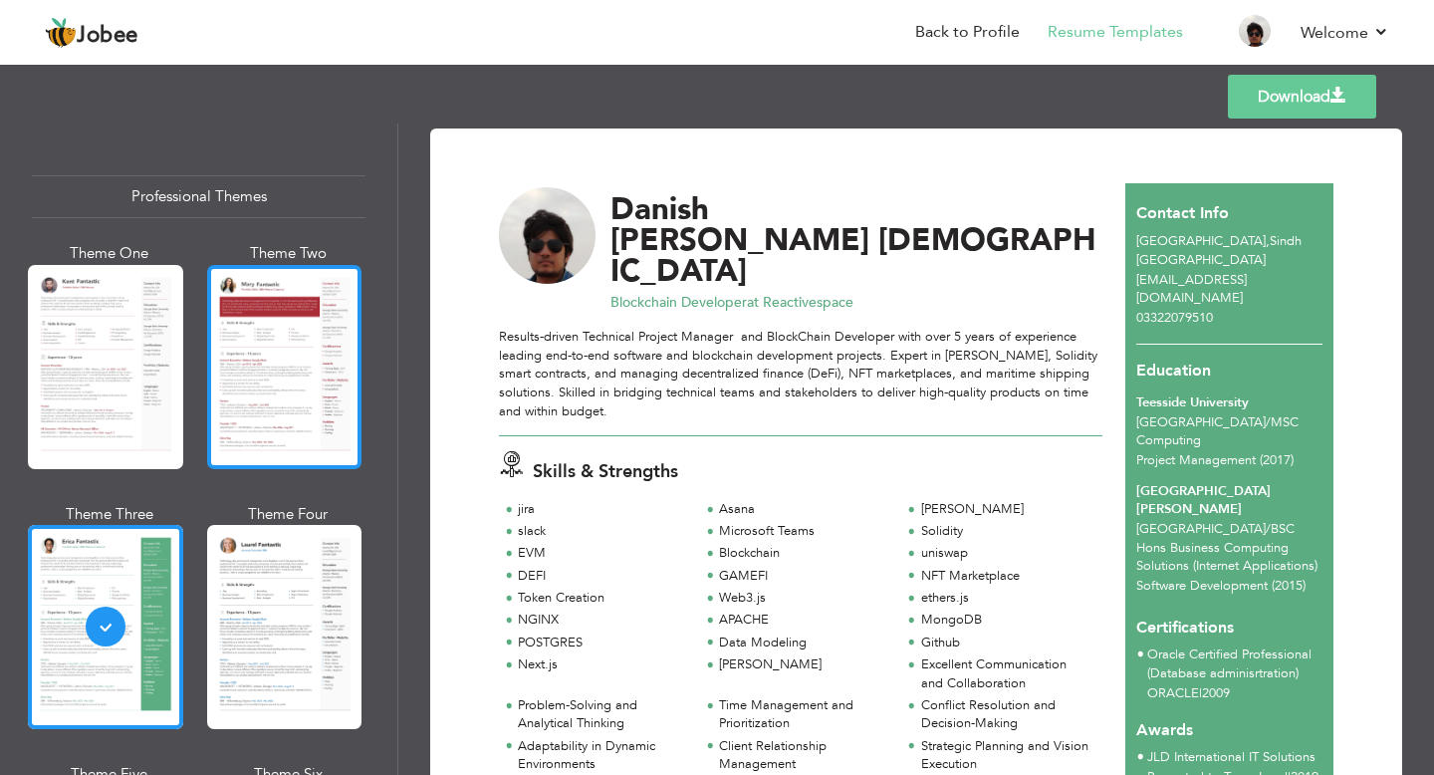
click at [272, 387] on div at bounding box center [284, 367] width 155 height 204
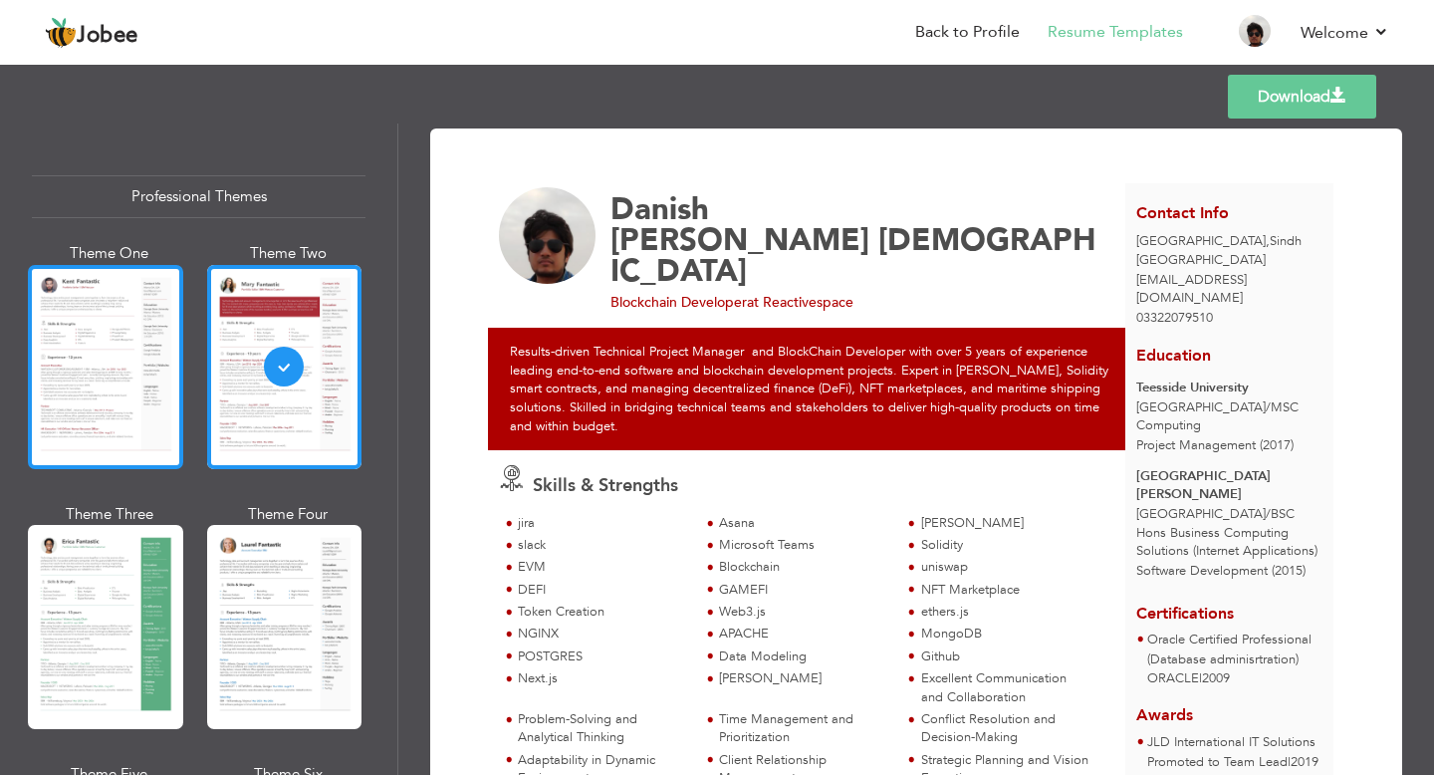
click at [54, 352] on div at bounding box center [105, 367] width 155 height 204
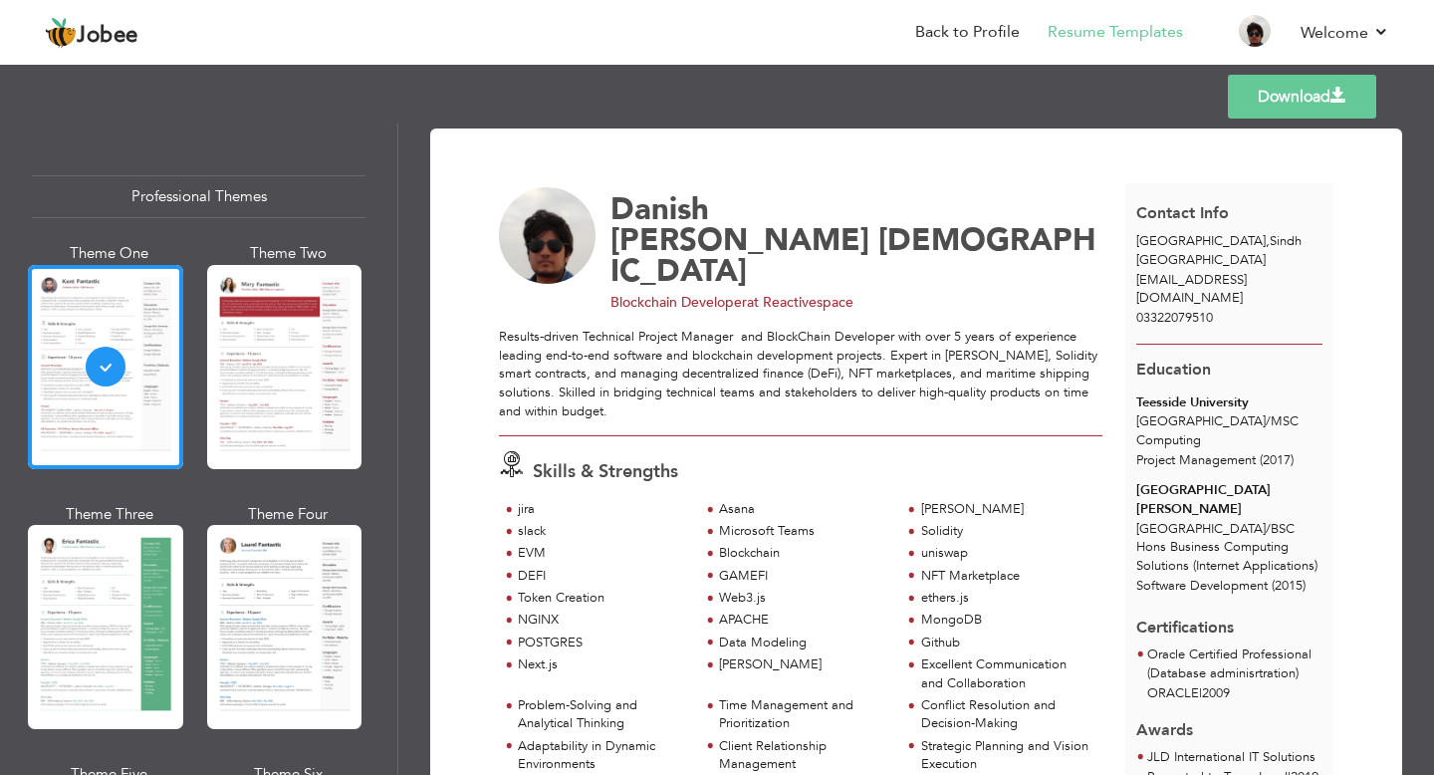
click at [1305, 101] on link "Download" at bounding box center [1302, 97] width 148 height 44
